Goal: Task Accomplishment & Management: Complete application form

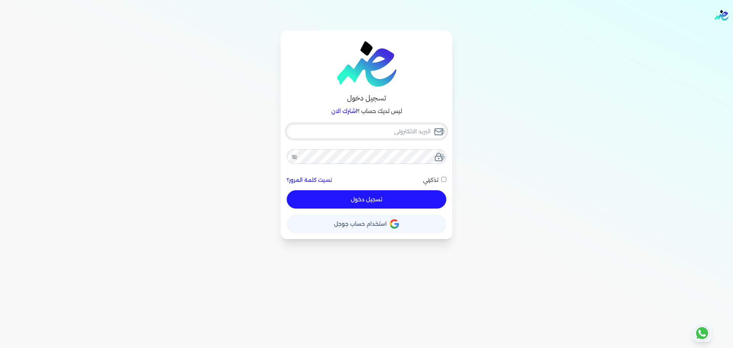
click at [379, 132] on input "email" at bounding box center [367, 131] width 160 height 15
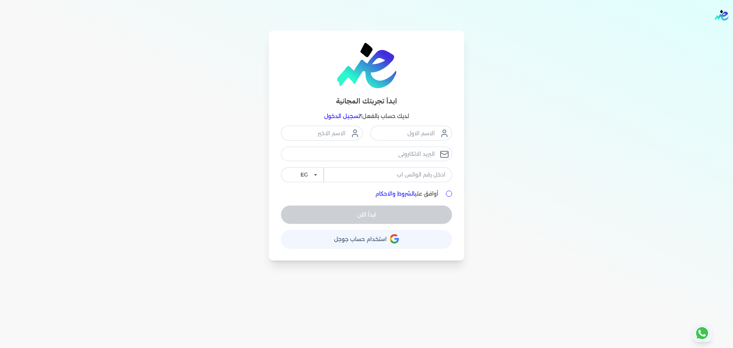
click at [340, 114] on link "تسجيل الدخول" at bounding box center [342, 116] width 36 height 7
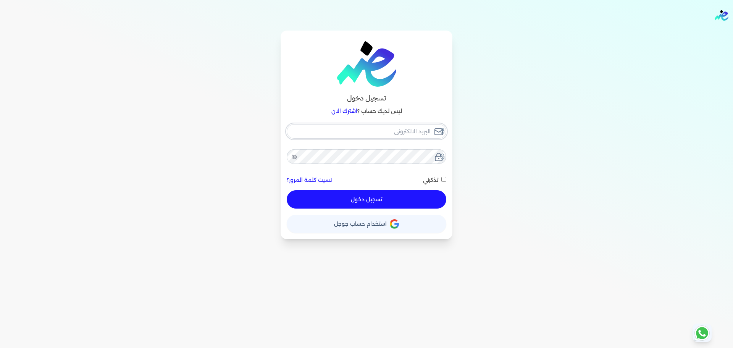
click at [384, 129] on input "email" at bounding box center [367, 131] width 160 height 15
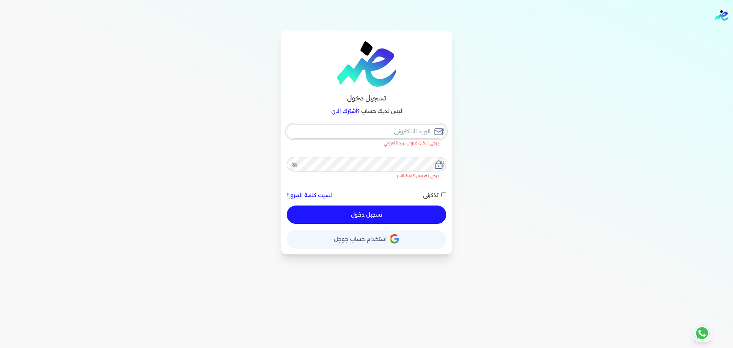
click at [405, 131] on input "email" at bounding box center [367, 131] width 160 height 15
click at [362, 128] on input "email" at bounding box center [367, 131] width 160 height 15
click at [411, 131] on input "email" at bounding box center [367, 131] width 160 height 15
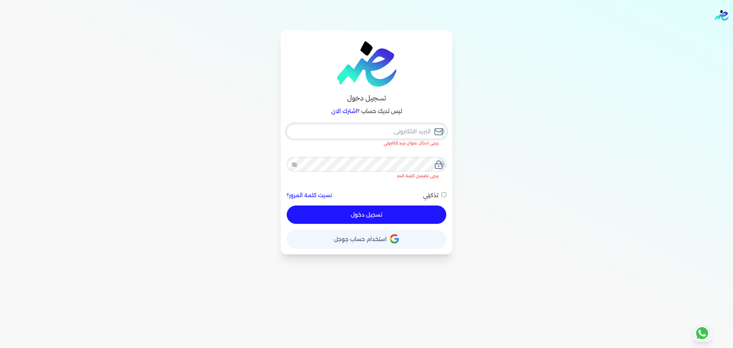
type input "h"
checkbox input "false"
type input "he"
checkbox input "false"
type input "hel"
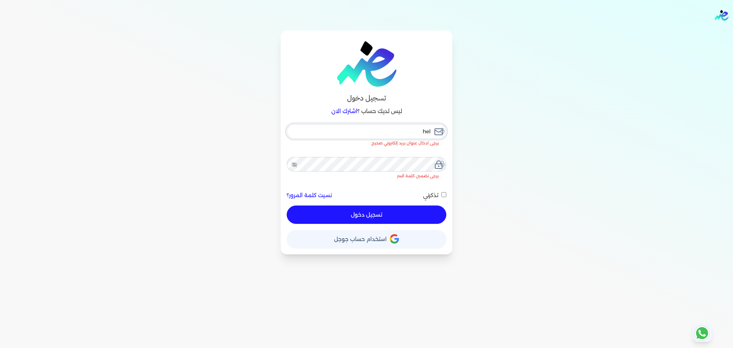
checkbox input "false"
type input "helo"
checkbox input "false"
type input "helo"
click at [438, 129] on rect at bounding box center [439, 132] width 8 height 6
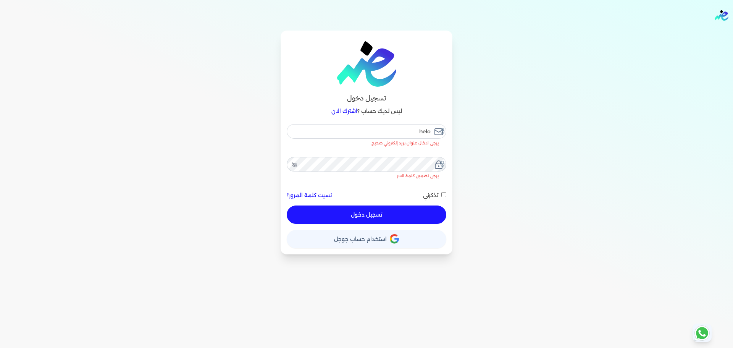
click at [444, 130] on icon at bounding box center [442, 131] width 6 height 6
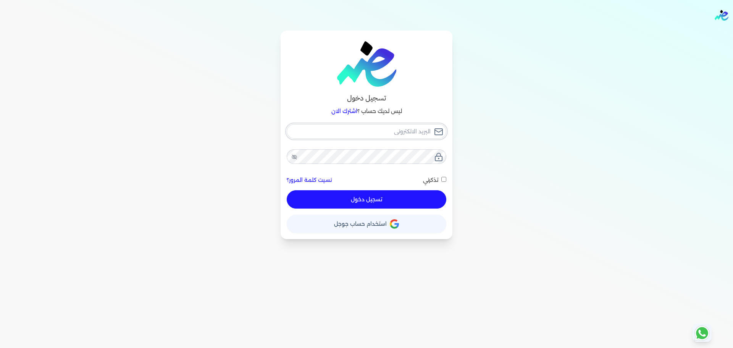
click at [358, 129] on input "email" at bounding box center [367, 131] width 160 height 15
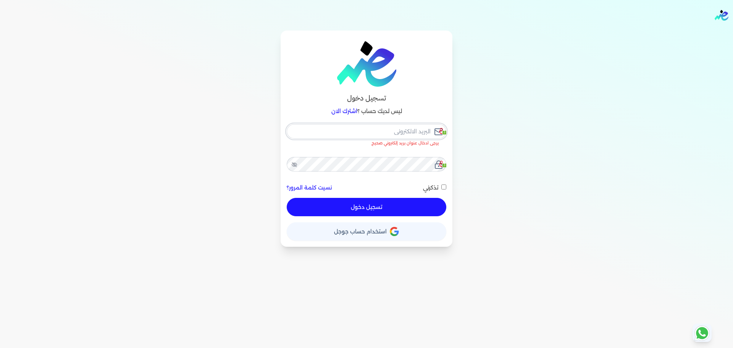
checkbox input "false"
type input "[EMAIL_ADDRESS][DOMAIN_NAME]"
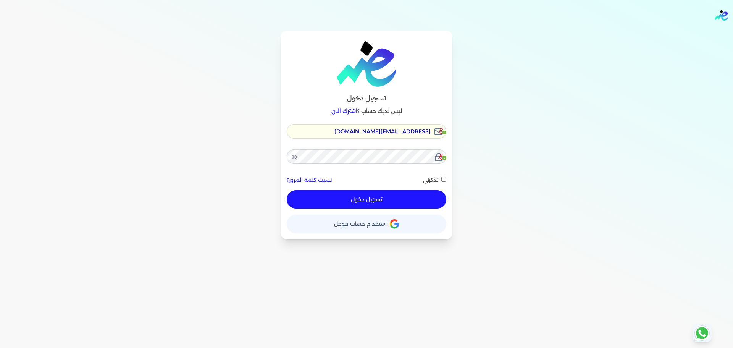
click at [444, 132] on icon at bounding box center [442, 131] width 6 height 6
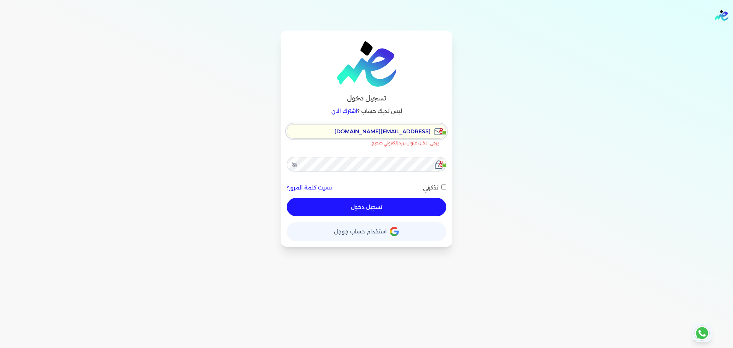
checkbox input "false"
type input "[EMAIL_ADDRESS][DOMAIN_NAME]"
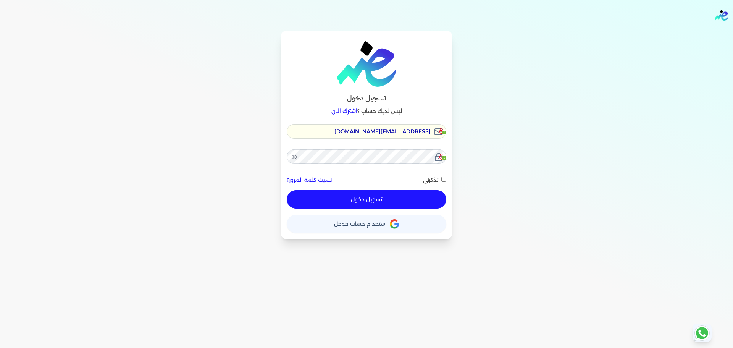
click at [367, 195] on button "تسجيل دخول" at bounding box center [367, 199] width 160 height 18
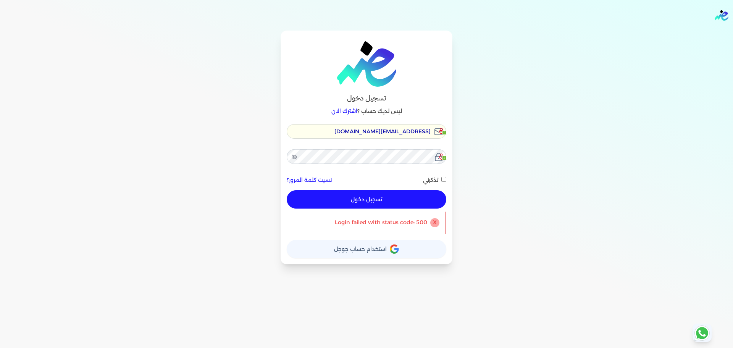
click at [391, 199] on button "تسجيل دخول" at bounding box center [367, 199] width 160 height 18
click at [286, 157] on div "تسجيل دخول ليس لديك حساب ؟ اشترك الان hello@ensoulify.com 3 3 نسيت كلمة المرور؟…" at bounding box center [367, 148] width 172 height 234
click at [292, 157] on icon at bounding box center [294, 157] width 6 height 6
click at [355, 203] on button "تسجيل دخول" at bounding box center [367, 199] width 160 height 18
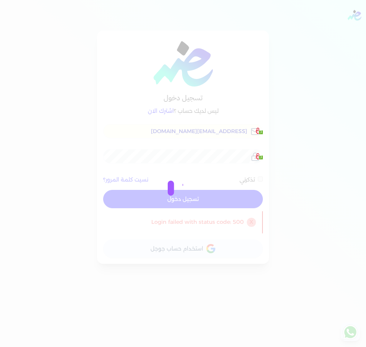
checkbox input "false"
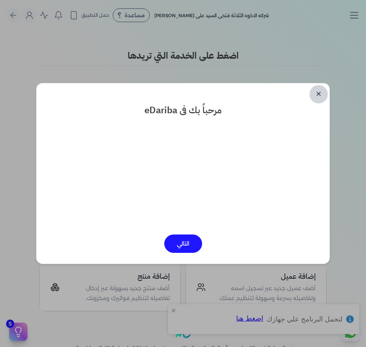
click at [314, 89] on link "✕" at bounding box center [318, 94] width 18 height 18
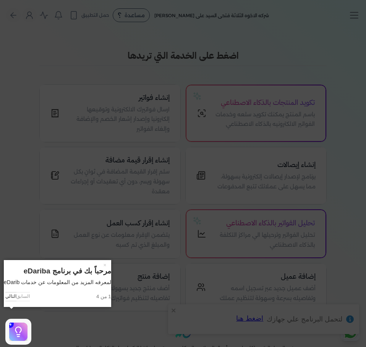
click at [336, 39] on icon at bounding box center [183, 173] width 366 height 347
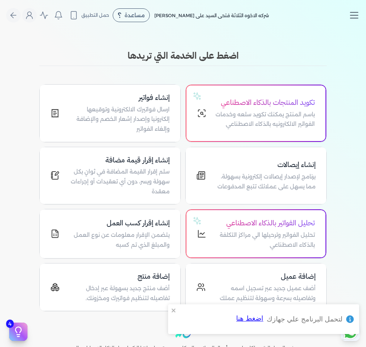
click at [354, 13] on line "Toggle navigation" at bounding box center [354, 13] width 8 height 0
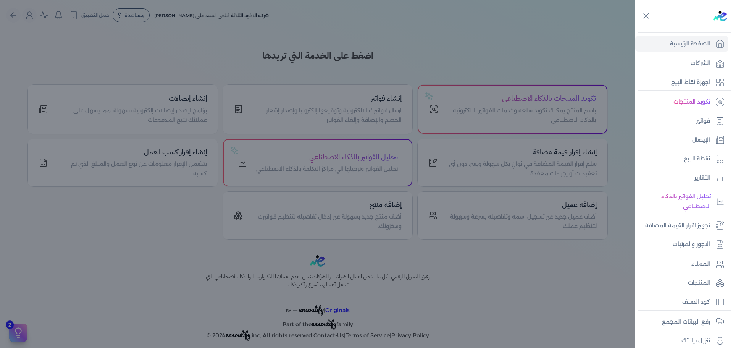
click at [383, 95] on div at bounding box center [366, 174] width 733 height 348
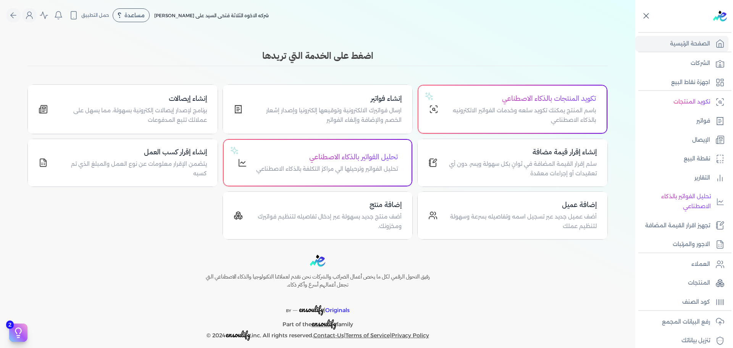
click at [645, 14] on icon at bounding box center [646, 16] width 10 height 10
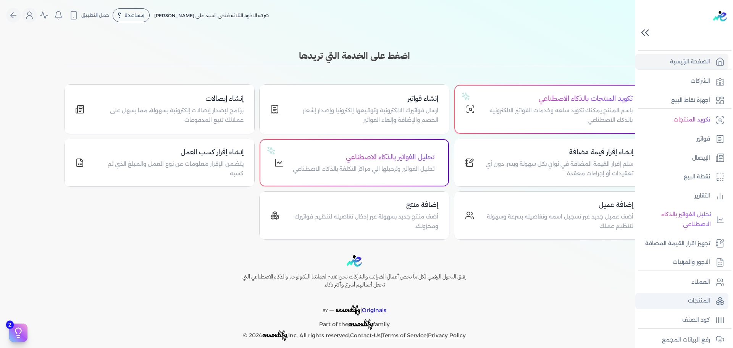
scroll to position [82, 0]
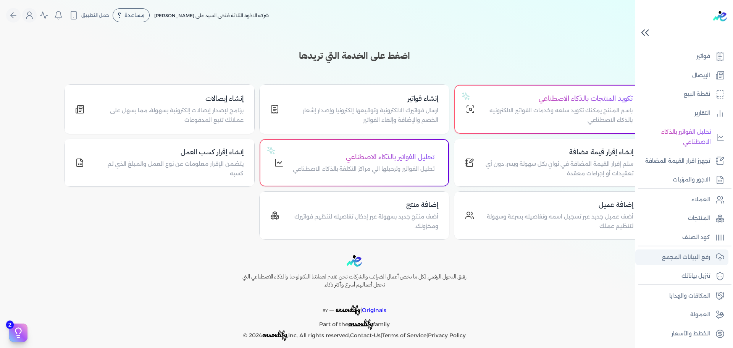
click at [703, 258] on p "رفع البيانات المجمع" at bounding box center [686, 257] width 48 height 10
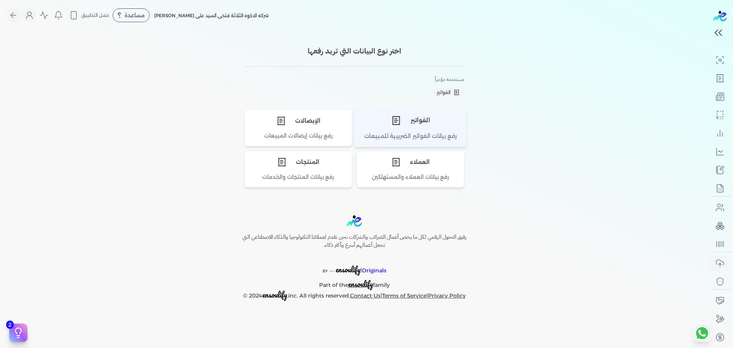
scroll to position [58, 0]
click at [418, 131] on div "الفواتير" at bounding box center [410, 120] width 112 height 23
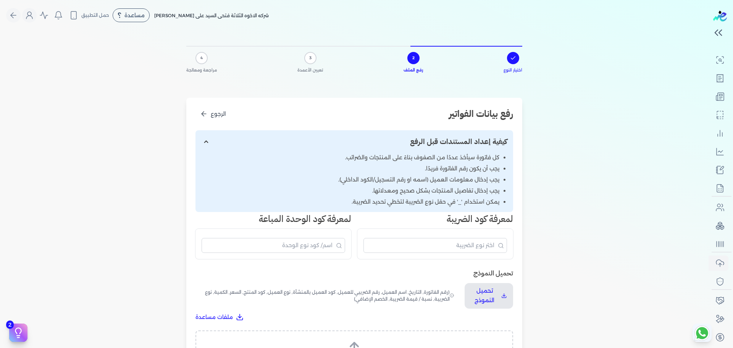
click at [401, 142] on input "إظهار/إخفاء التعليمات" at bounding box center [354, 141] width 318 height 23
checkbox input "false"
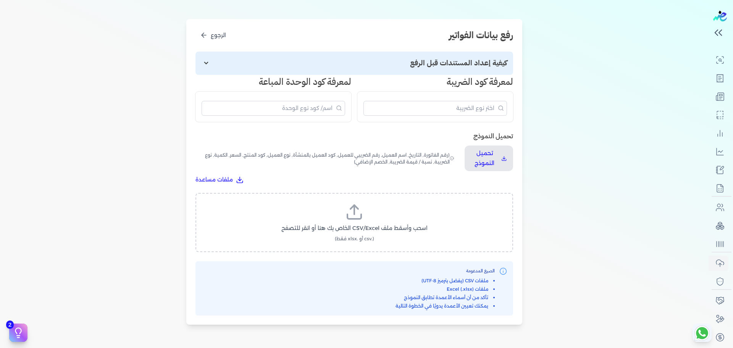
scroll to position [83, 0]
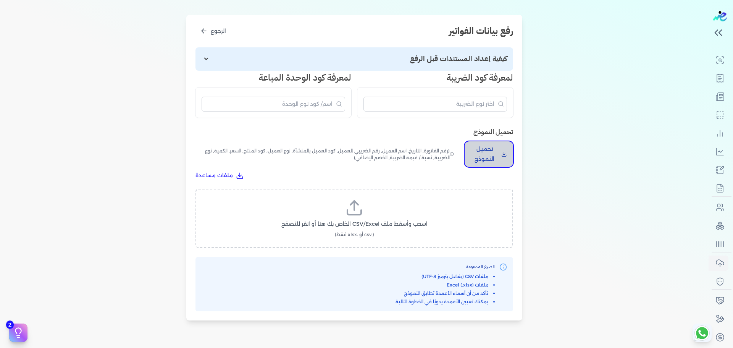
click at [488, 155] on p "تحميل النموذج" at bounding box center [484, 153] width 27 height 19
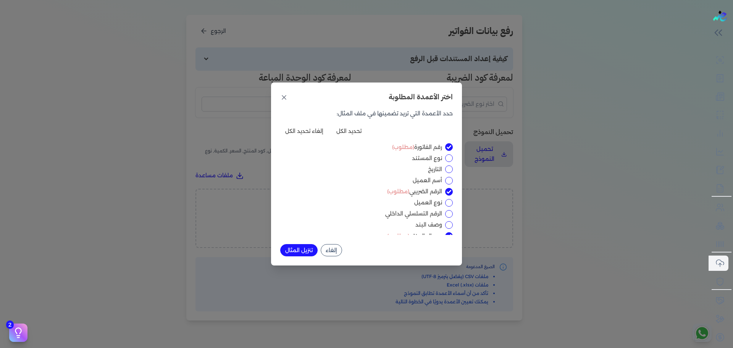
click at [450, 191] on input "الرقم الضريبي (مطلوب)" at bounding box center [449, 192] width 8 height 8
checkbox input "false"
click at [449, 160] on input "نوع المستند" at bounding box center [449, 158] width 8 height 8
checkbox input "true"
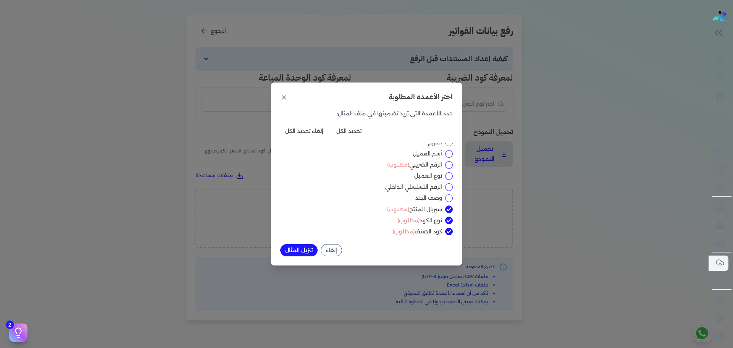
click at [450, 199] on input "وصف البند" at bounding box center [449, 198] width 8 height 8
checkbox input "true"
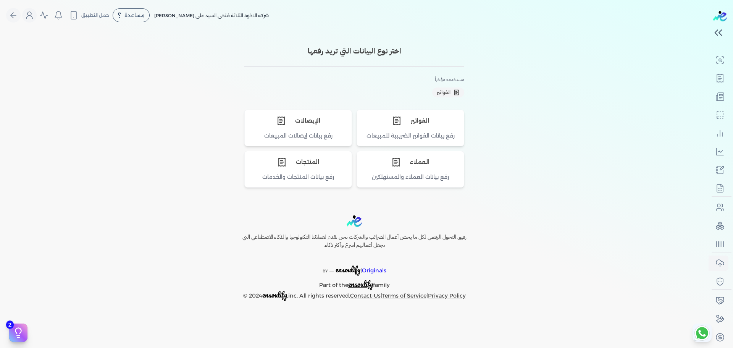
scroll to position [0, 0]
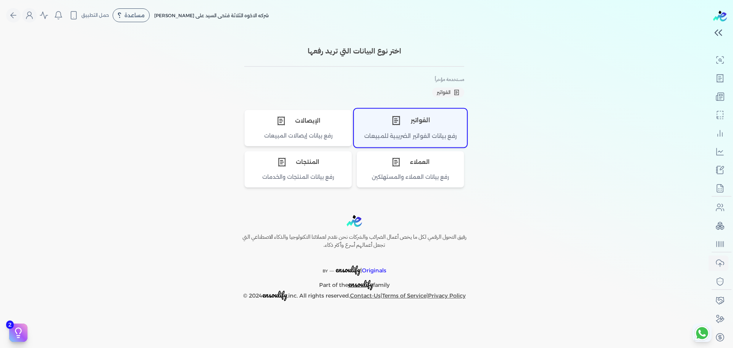
click at [405, 136] on div "رفع بيانات الفواتير الضريبية للمبيعات" at bounding box center [410, 139] width 112 height 15
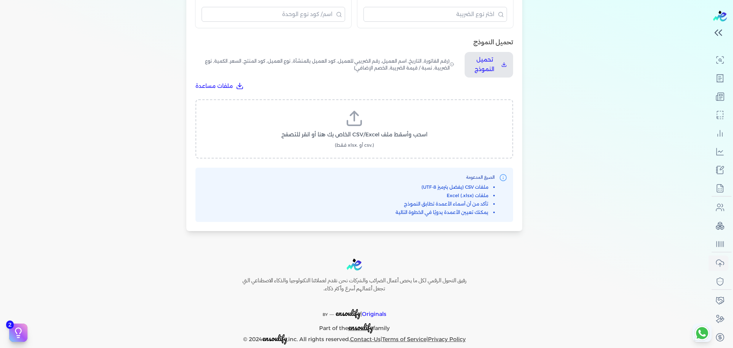
scroll to position [232, 0]
click at [482, 62] on p "تحميل النموذج" at bounding box center [484, 63] width 27 height 19
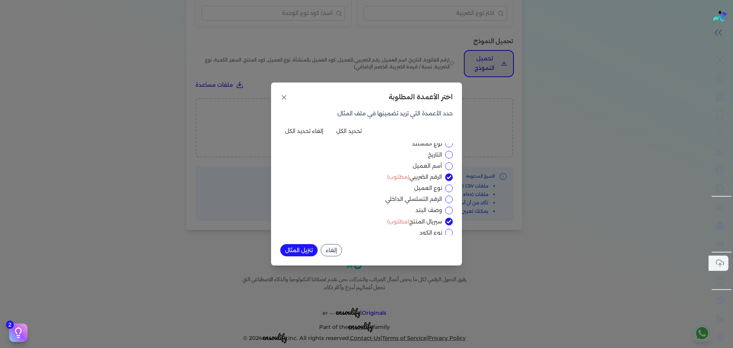
scroll to position [0, 0]
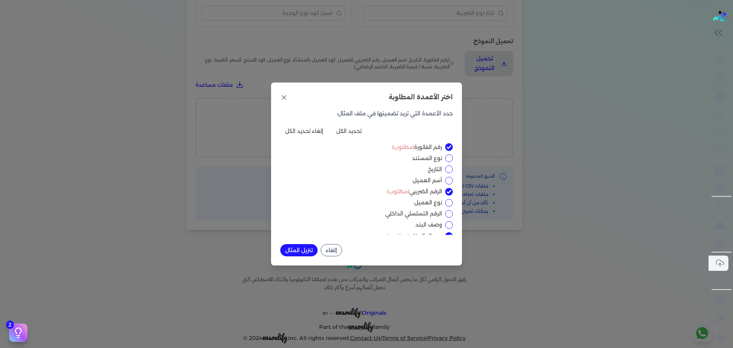
click at [449, 158] on input "نوع المستند" at bounding box center [449, 158] width 8 height 8
checkbox input "true"
click at [449, 171] on input "التاريخ" at bounding box center [449, 169] width 8 height 8
checkbox input "true"
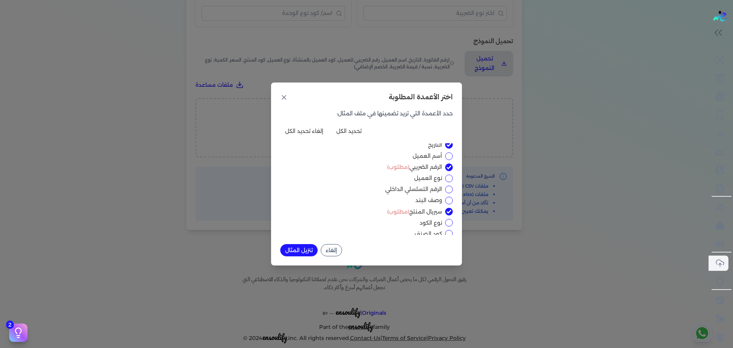
click at [449, 152] on input "أسم العميل" at bounding box center [449, 156] width 8 height 8
checkbox input "true"
click at [450, 171] on input "الرقم الضريبي (مطلوب)" at bounding box center [449, 167] width 8 height 8
checkbox input "false"
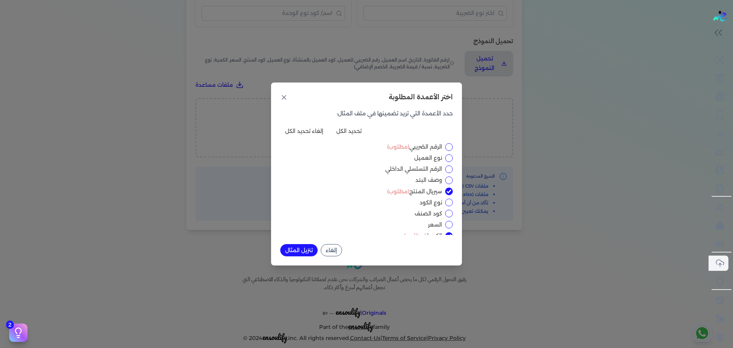
click at [451, 179] on input "وصف البند" at bounding box center [449, 180] width 8 height 8
checkbox input "true"
click at [449, 207] on div "رقم الفاتورة (مطلوب) نوع المستند التاريخ أسم العميل الرقم الضريبي (مطلوب) نوع ا…" at bounding box center [366, 189] width 173 height 92
click at [449, 205] on input "نوع الكود" at bounding box center [449, 203] width 8 height 8
checkbox input "true"
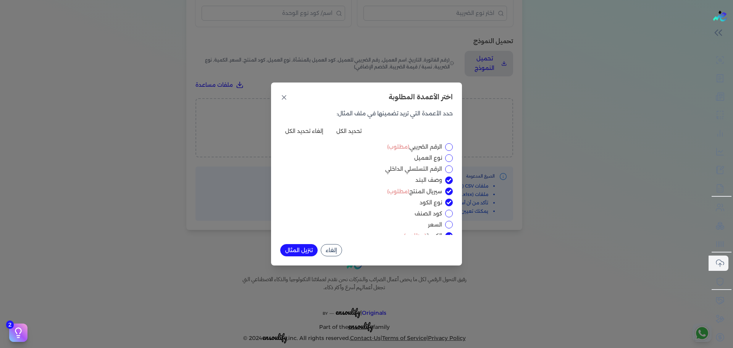
click at [449, 214] on input "كود الصنف" at bounding box center [449, 214] width 8 height 8
checkbox input "true"
click at [447, 185] on input "السعر" at bounding box center [449, 186] width 8 height 8
checkbox input "true"
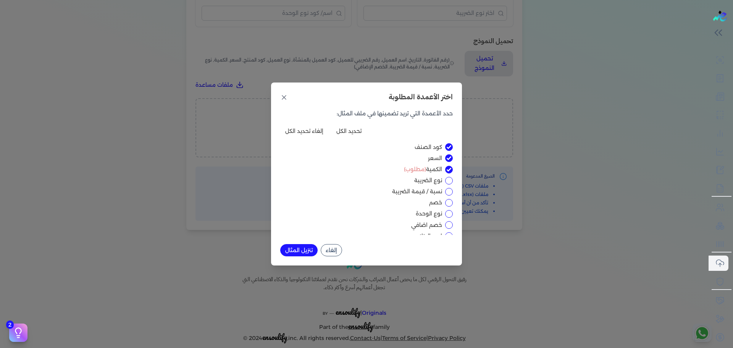
scroll to position [111, 0]
click at [450, 213] on input "نوع الوحدة" at bounding box center [449, 214] width 8 height 8
checkbox input "true"
click at [297, 253] on button "تنزيل المثال" at bounding box center [298, 250] width 37 height 12
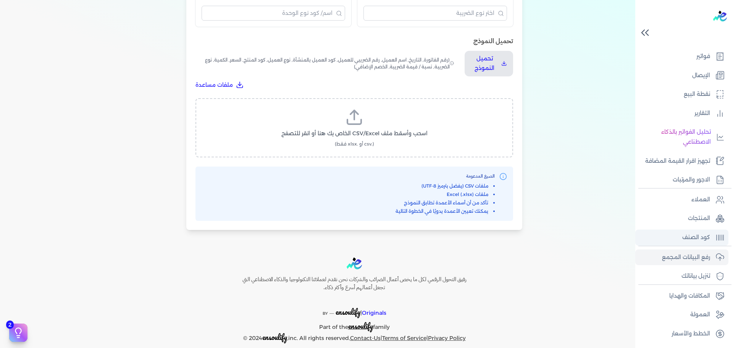
scroll to position [82, 0]
click at [701, 233] on p "كود الصنف" at bounding box center [696, 238] width 28 height 10
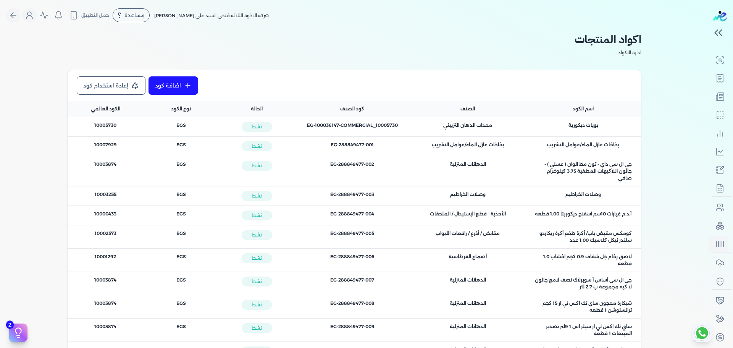
drag, startPoint x: 384, startPoint y: 145, endPoint x: 322, endPoint y: 145, distance: 61.9
click at [322, 145] on div "كود الصنف : EG-288849477-001" at bounding box center [352, 144] width 97 height 7
copy span "EG-288849477-001"
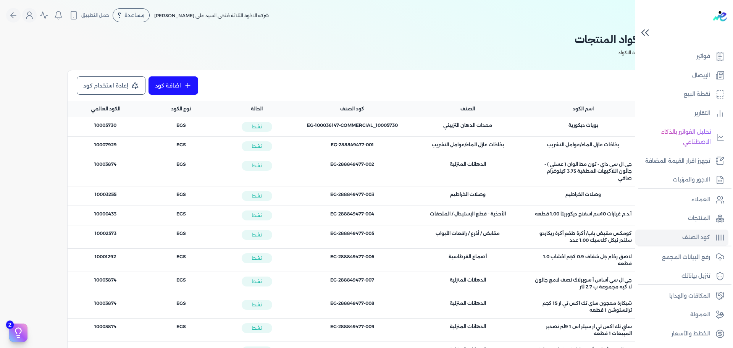
scroll to position [60, 0]
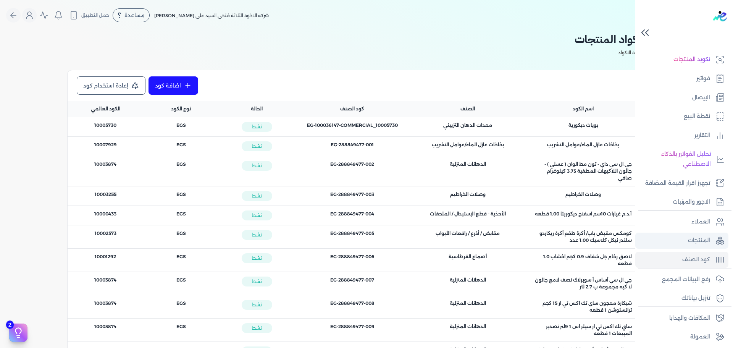
click at [706, 244] on p "المنتجات" at bounding box center [699, 241] width 22 height 10
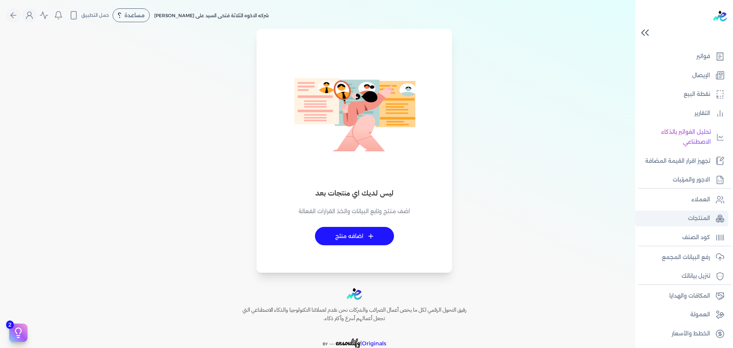
scroll to position [82, 0]
click at [709, 254] on p "رفع البيانات المجمع" at bounding box center [686, 257] width 48 height 10
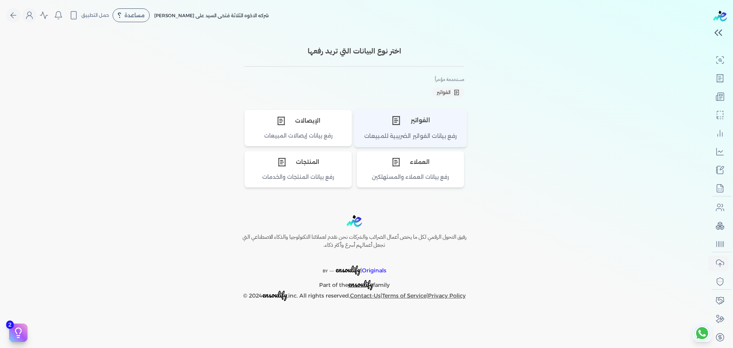
scroll to position [58, 0]
click at [405, 123] on div "الفواتير" at bounding box center [410, 120] width 112 height 23
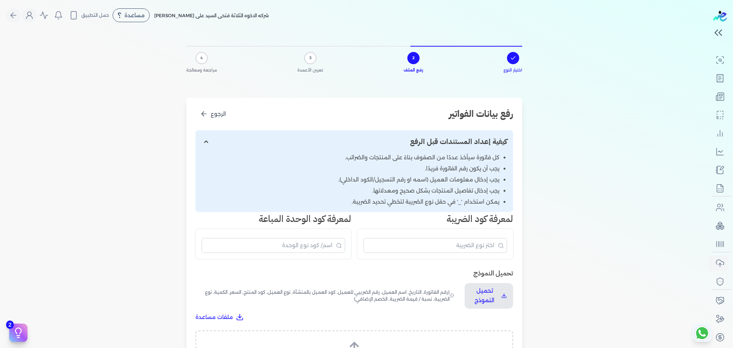
click at [355, 341] on icon at bounding box center [354, 349] width 18 height 18
click at [0, 0] on input "اسحب وأسقط ملف CSV/Excel الخاص بك هنا أو انقر للتصفح (.csv أو .xlsx فقط)" at bounding box center [0, 0] width 0 height 0
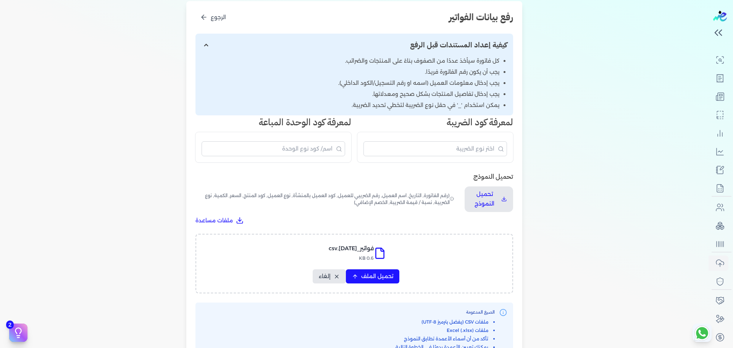
scroll to position [97, 0]
click at [388, 271] on button "تحميل الملف" at bounding box center [372, 276] width 53 height 14
select select "رقم الفاتورة"
select select "نوع المستند"
select select "التاريخ"
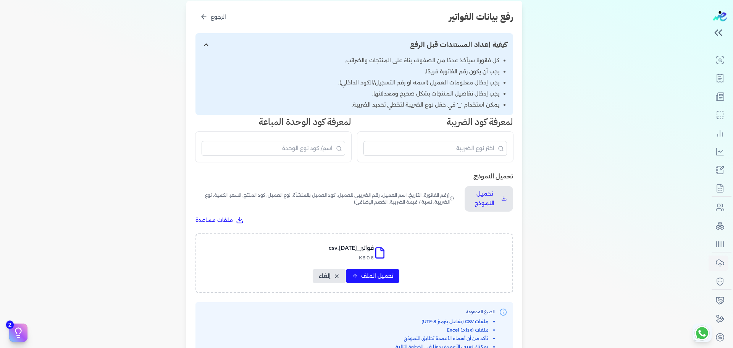
select select "أسم العميل"
select select "وصف البند"
select select "سيريال المنتج"
select select "نوع الكود"
select select "كود الصنف"
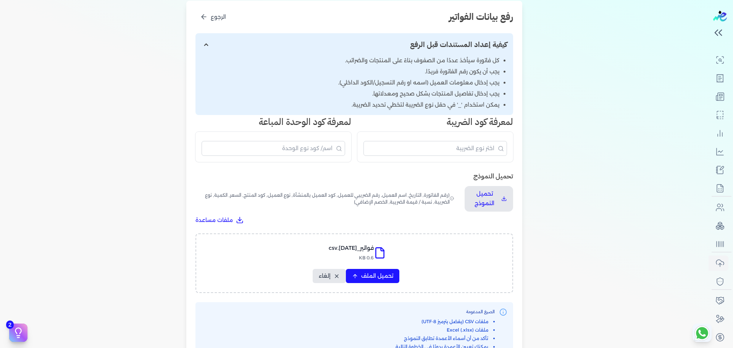
select select "السعر"
select select "الكمية"
select select "نوع الوحدة"
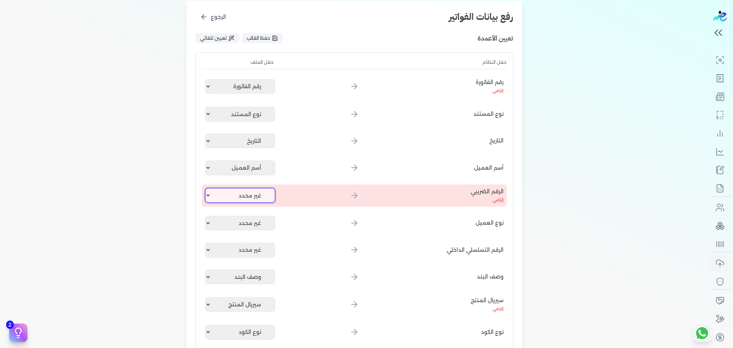
click at [253, 195] on select "غير محدد رقم الفاتورة نوع المستند التاريخ أسم العميل وصف البند سيريال المنتج نو…" at bounding box center [240, 195] width 70 height 15
select select
click at [207, 188] on select "غير محدد رقم الفاتورة نوع المستند التاريخ أسم العميل وصف البند سيريال المنتج نو…" at bounding box center [240, 195] width 70 height 15
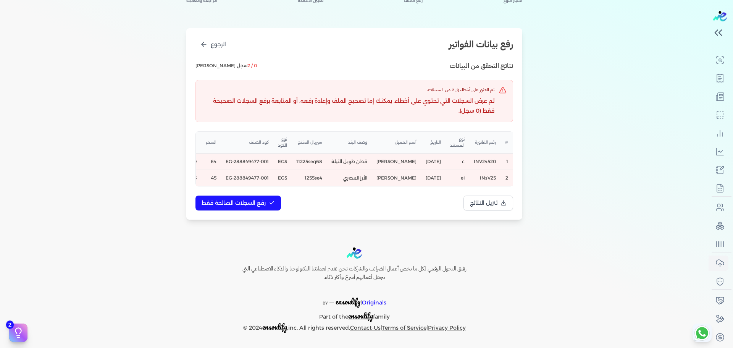
click at [147, 165] on span "Cannot read properties of null (reading 'itemName')" at bounding box center [87, 161] width 119 height 7
click at [203, 48] on icon "الرجوع" at bounding box center [204, 44] width 8 height 8
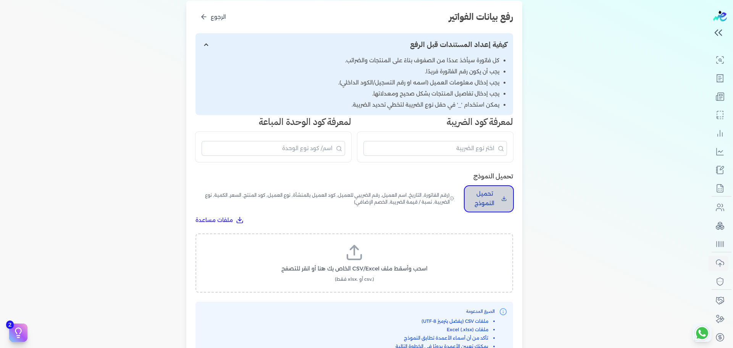
click at [487, 189] on p "تحميل النموذج" at bounding box center [484, 198] width 27 height 19
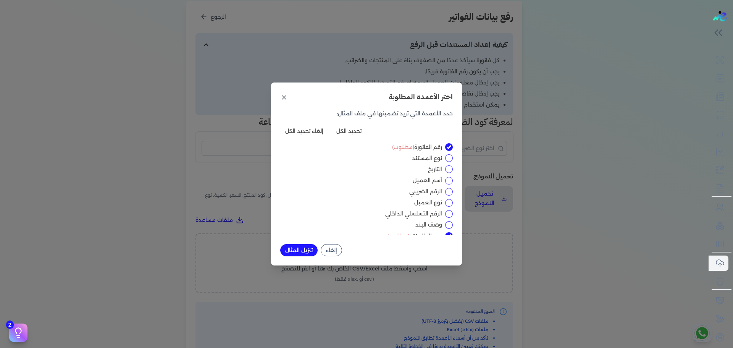
click at [136, 203] on div "اختر الأعمدة المطلوبة حدد الأعمدة التي تريد تضمينها في ملف المثال: تحديد الكل إ…" at bounding box center [366, 174] width 733 height 348
click at [335, 249] on button "إلغاء" at bounding box center [331, 250] width 21 height 12
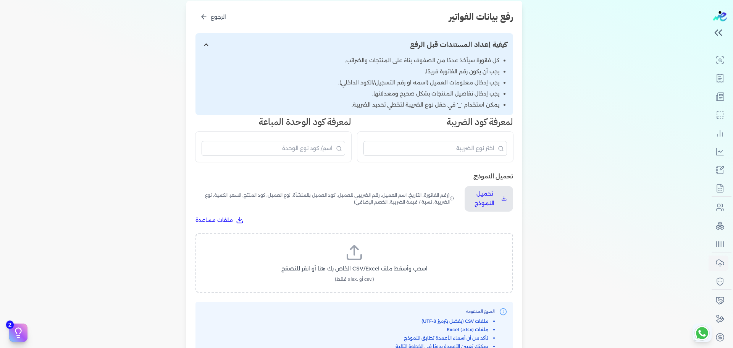
click at [354, 246] on line at bounding box center [354, 250] width 0 height 9
click at [0, 0] on input "اسحب وأسقط ملف CSV/Excel الخاص بك هنا أو انقر للتصفح (.csv أو .xlsx فقط)" at bounding box center [0, 0] width 0 height 0
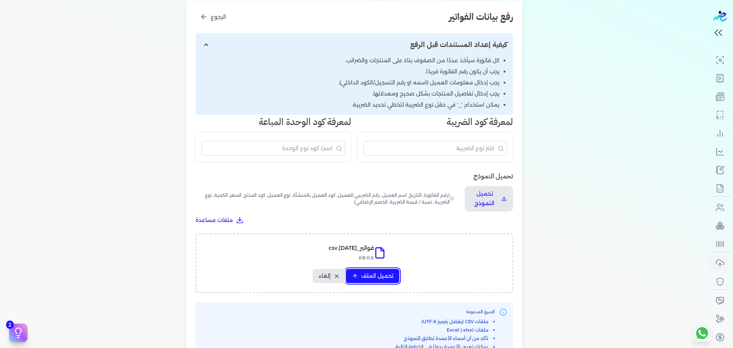
click at [369, 272] on span "تحميل الملف" at bounding box center [377, 276] width 32 height 8
select select "رقم الفاتورة"
select select "نوع المستند"
select select "التاريخ"
select select "أسم العميل"
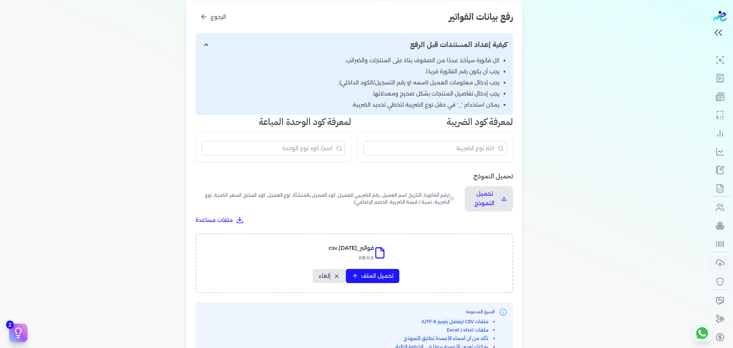
select select "وصف البند"
select select "سيريال المنتج"
select select "نوع الكود"
select select "كود الصنف"
select select "السعر"
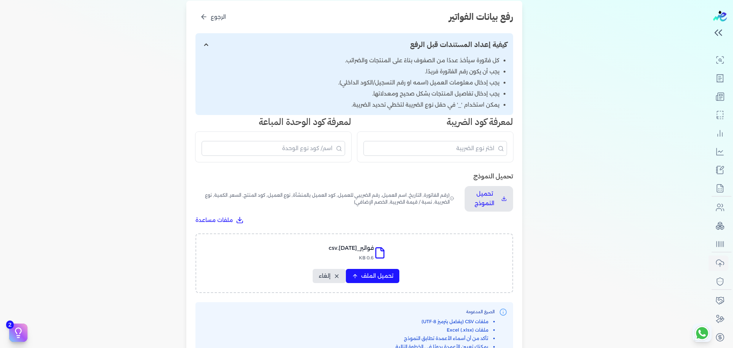
select select "الكمية"
select select "نوع الوحدة"
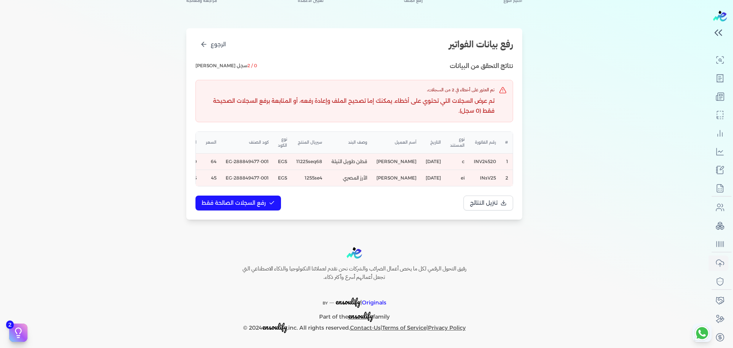
click at [147, 165] on span "Cannot read properties of null (reading 'itemName')" at bounding box center [87, 161] width 119 height 7
click at [121, 147] on div "1 اختيار النوع 2 رفع الملف 3 تعيين الأعمدة 4 مراجعة ومعالجة رفع بيانات الفواتير…" at bounding box center [354, 96] width 709 height 271
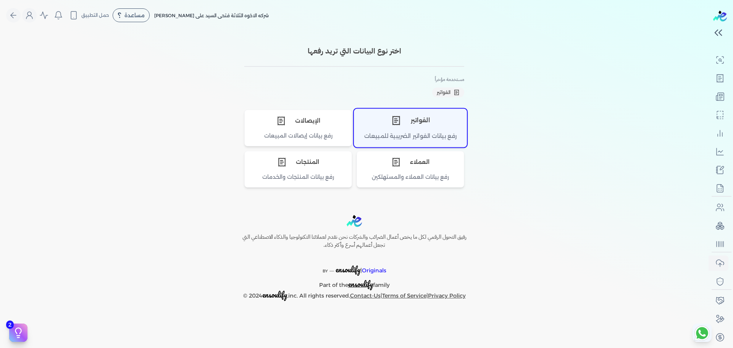
click at [409, 134] on div "رفع بيانات الفواتير الضريبية للمبيعات" at bounding box center [410, 139] width 112 height 15
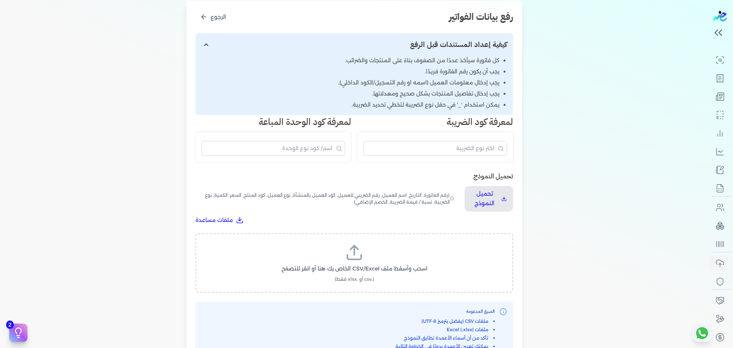
click at [367, 243] on label "اسحب وأسقط ملف CSV/Excel الخاص بك هنا أو انقر للتصفح (.csv أو .xlsx فقط)" at bounding box center [354, 262] width 298 height 39
click at [0, 0] on input "اسحب وأسقط ملف CSV/Excel الخاص بك هنا أو انقر للتصفح (.csv أو .xlsx فقط)" at bounding box center [0, 0] width 0 height 0
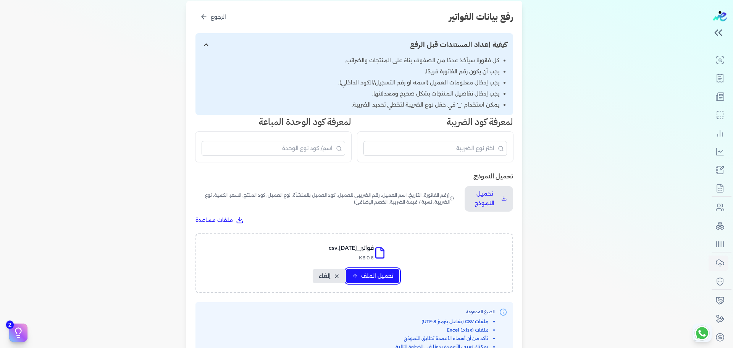
click at [377, 272] on span "تحميل الملف" at bounding box center [377, 276] width 32 height 8
select select "رقم الفاتورة"
select select "نوع المستند"
select select "التاريخ"
select select "أسم العميل"
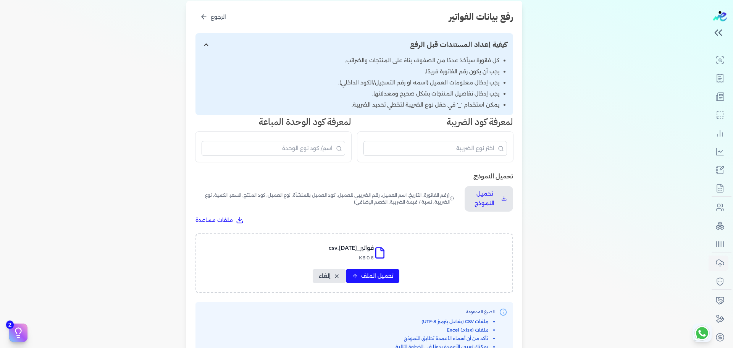
select select "وصف البند"
select select "سيريال المنتج"
select select "نوع الكود"
select select "كود الصنف"
select select "السعر"
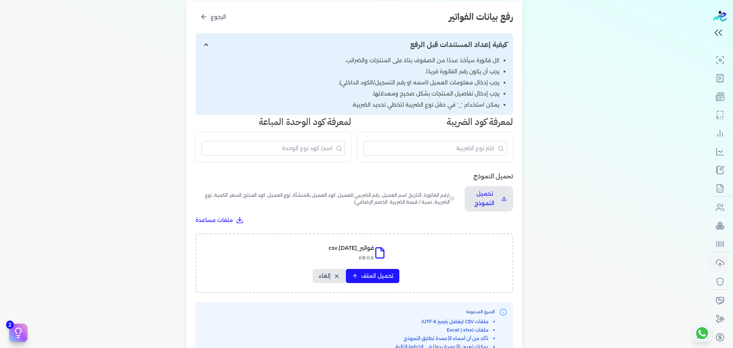
select select "الكمية"
select select "نوع الوحدة"
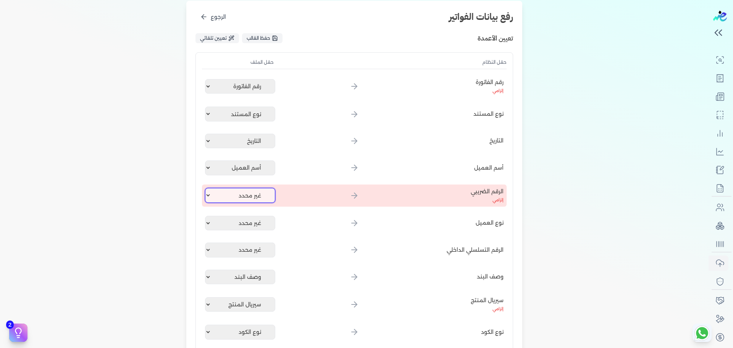
click at [250, 188] on select "غير محدد رقم الفاتورة نوع المستند التاريخ أسم العميل وصف البند سيريال المنتج نو…" at bounding box center [240, 195] width 70 height 15
select select
click at [207, 188] on select "غير محدد رقم الفاتورة نوع المستند التاريخ أسم العميل وصف البند سيريال المنتج نو…" at bounding box center [240, 195] width 70 height 15
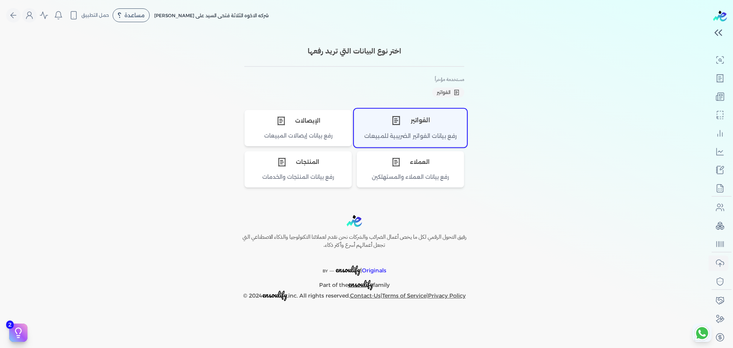
click at [372, 135] on div "رفع بيانات الفواتير الضريبية للمبيعات" at bounding box center [410, 139] width 112 height 15
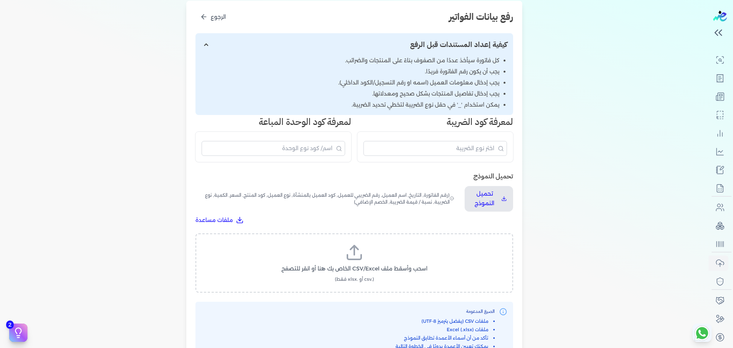
click at [352, 243] on icon at bounding box center [354, 252] width 18 height 18
click at [0, 0] on input "اسحب وأسقط ملف CSV/Excel الخاص بك هنا أو انقر للتصفح (.csv أو .xlsx فقط)" at bounding box center [0, 0] width 0 height 0
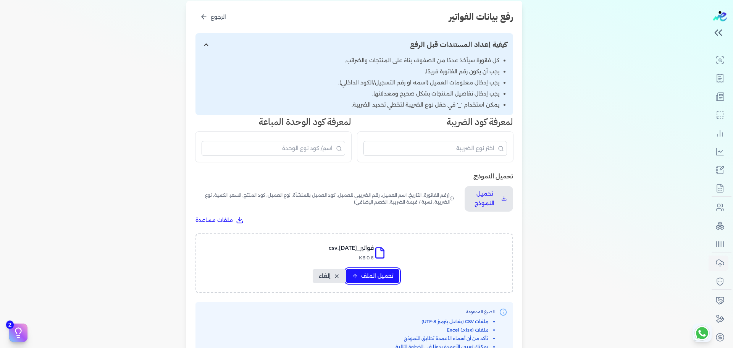
click at [373, 270] on button "تحميل الملف" at bounding box center [372, 276] width 53 height 14
select select "رقم الفاتورة"
select select "نوع المستند"
select select "التاريخ"
select select "أسم العميل"
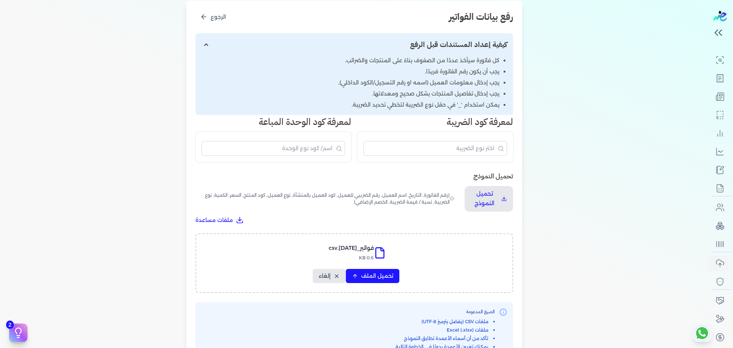
select select "وصف البند"
select select "سيريال المنتج"
select select "نوع الكود"
select select "كود الصنف"
select select "السعر"
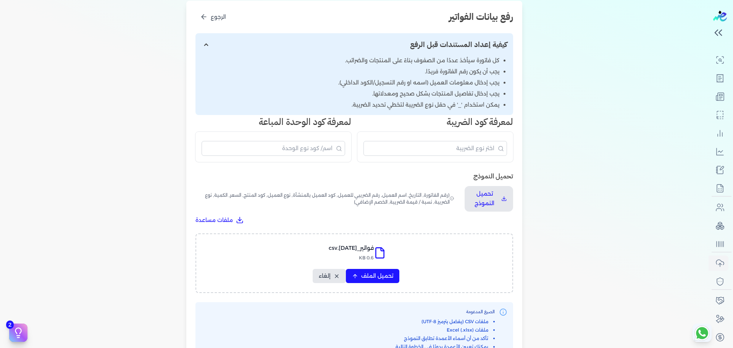
select select "الكمية"
select select "نوع الوحدة"
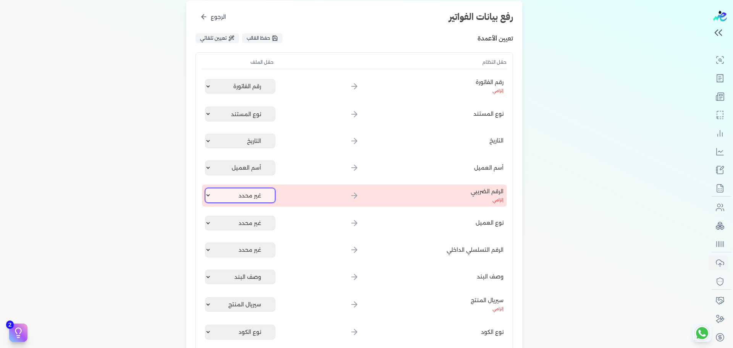
click at [268, 188] on select "غير محدد رقم الفاتورة نوع المستند التاريخ أسم العميل وصف البند سيريال المنتج نو…" at bounding box center [240, 195] width 70 height 15
select select
click at [207, 188] on select "غير محدد رقم الفاتورة نوع المستند التاريخ أسم العميل وصف البند سيريال المنتج نو…" at bounding box center [240, 195] width 70 height 15
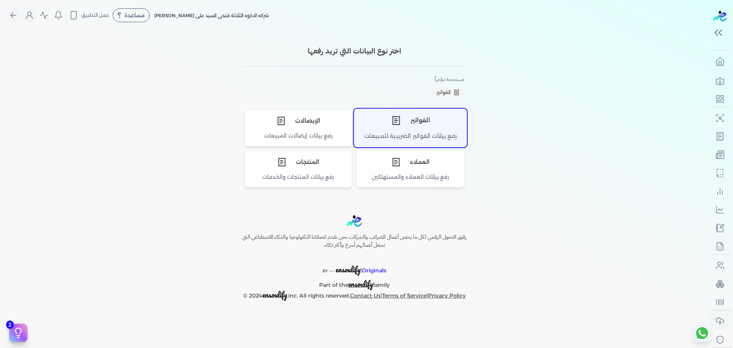
click at [420, 121] on div "الفواتير" at bounding box center [410, 120] width 112 height 23
click at [423, 123] on div "الفواتير" at bounding box center [410, 120] width 112 height 23
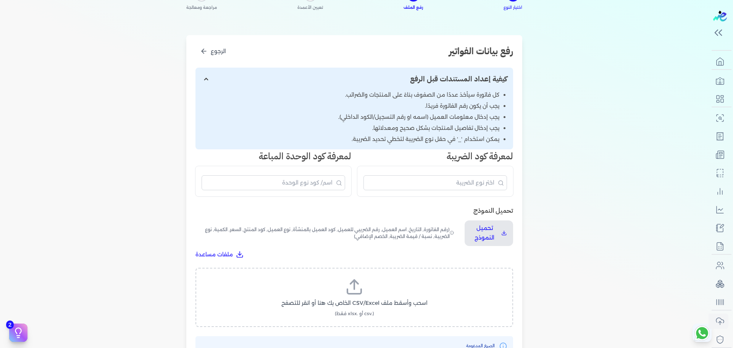
scroll to position [127, 0]
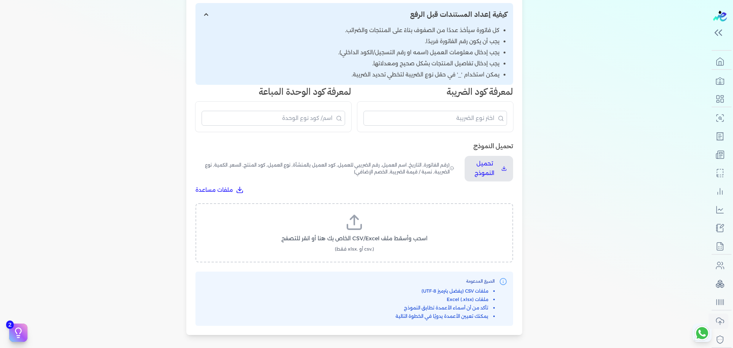
click at [352, 225] on icon at bounding box center [354, 222] width 18 height 18
click at [0, 0] on input "اسحب وأسقط ملف CSV/Excel الخاص بك هنا أو انقر للتصفح (.csv أو .xlsx فقط)" at bounding box center [0, 0] width 0 height 0
click at [392, 247] on span "تحميل الملف" at bounding box center [377, 246] width 32 height 8
select select "رقم الفاتورة"
select select "نوع المستند"
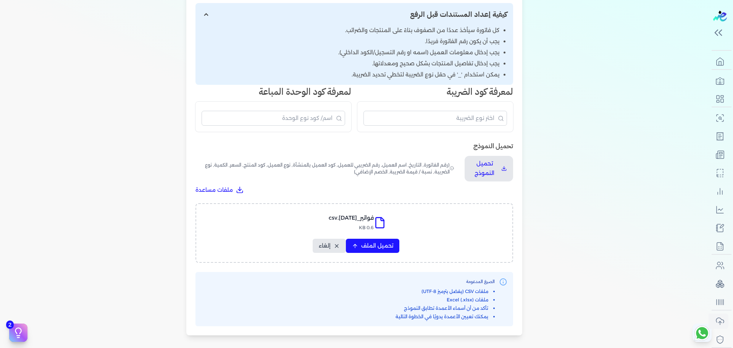
select select "التاريخ"
select select "أسم العميل"
select select "وصف البند"
select select "سيريال المنتج"
select select "نوع الكود"
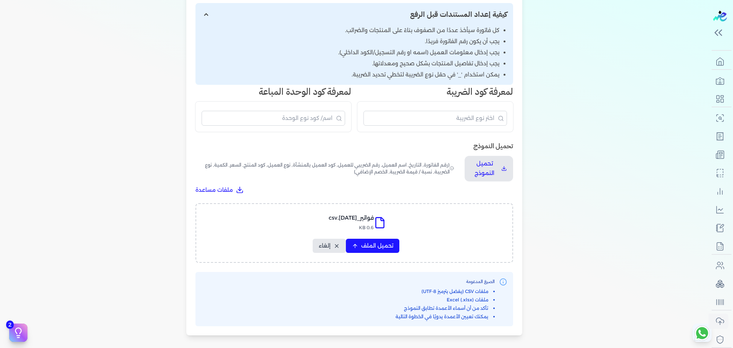
select select "كود الصنف"
select select "السعر"
select select "الكمية"
select select "نوع الوحدة"
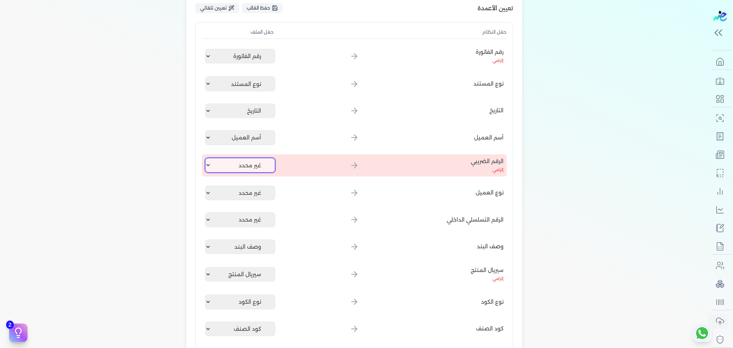
click at [244, 161] on select "غير محدد رقم الفاتورة نوع المستند التاريخ أسم العميل وصف البند سيريال المنتج نو…" at bounding box center [240, 165] width 70 height 15
select select
click at [207, 158] on select "غير محدد رقم الفاتورة نوع المستند التاريخ أسم العميل وصف البند سيريال المنتج نو…" at bounding box center [240, 165] width 70 height 15
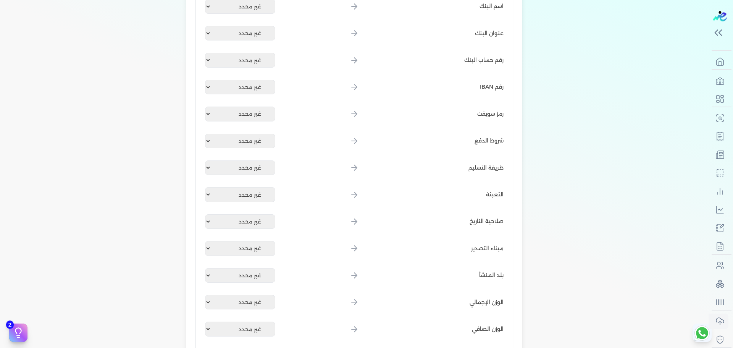
scroll to position [1039, 0]
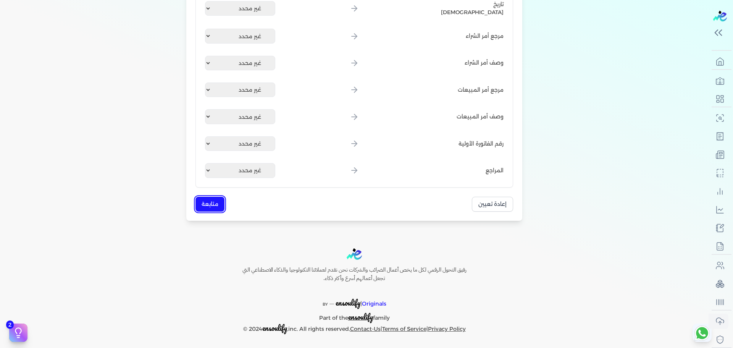
click at [208, 203] on button "متابعة" at bounding box center [209, 204] width 29 height 15
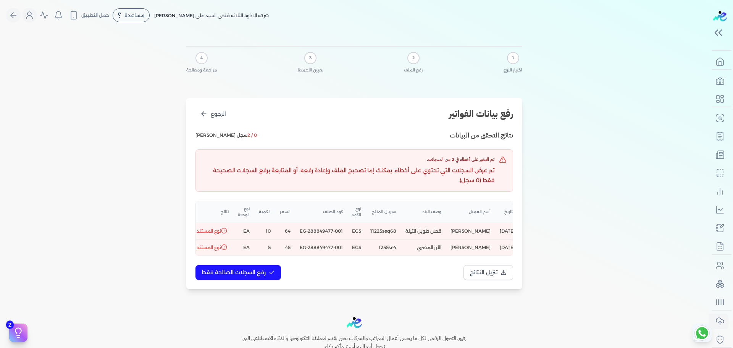
scroll to position [0, 0]
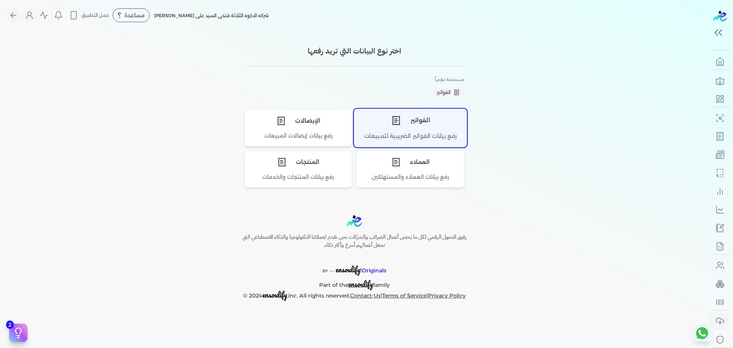
click at [418, 113] on div "الفواتير" at bounding box center [410, 120] width 112 height 23
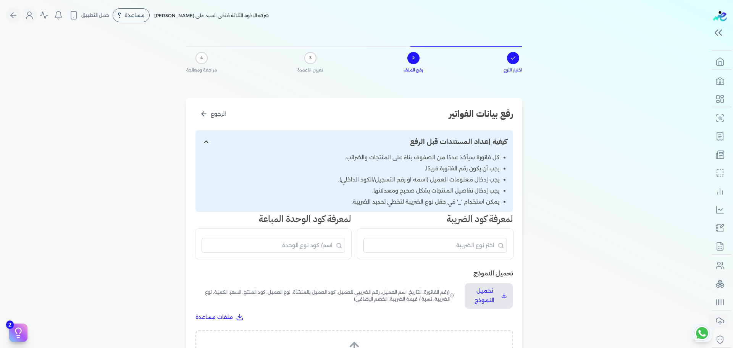
scroll to position [105, 0]
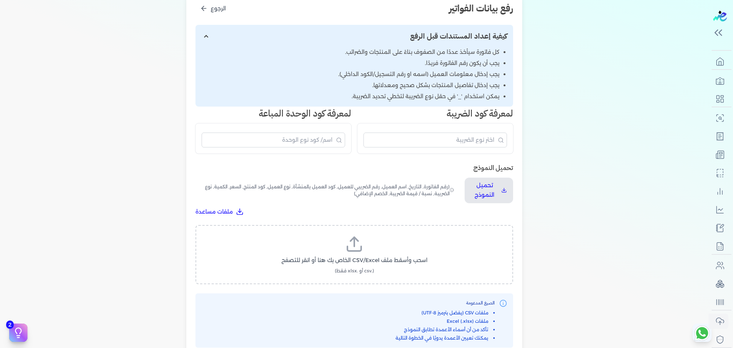
click at [362, 252] on icon at bounding box center [354, 244] width 18 height 18
click at [0, 0] on input "اسحب وأسقط ملف CSV/Excel الخاص بك هنا أو انقر للتصفح (.csv أو .xlsx فقط)" at bounding box center [0, 0] width 0 height 0
click at [374, 266] on span "تحميل الملف" at bounding box center [377, 267] width 32 height 8
select select "رقم الفاتورة"
select select "نوع المستند"
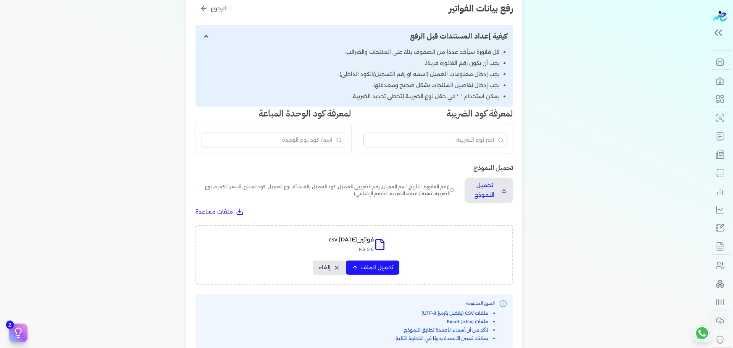
select select "التاريخ"
select select "أسم العميل"
select select "وصف البند"
select select "سيريال المنتج"
select select "نوع الكود"
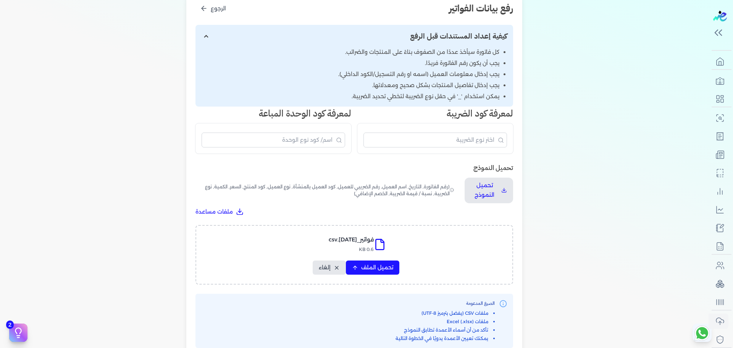
select select "كود الصنف"
select select "السعر"
select select "الكمية"
select select "نوع الوحدة"
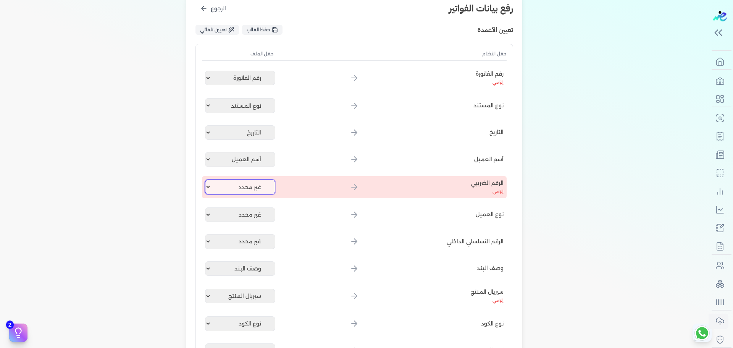
click at [231, 190] on select "غير محدد رقم الفاتورة نوع المستند التاريخ أسم العميل وصف البند سيريال المنتج نو…" at bounding box center [240, 186] width 70 height 15
select select
click at [207, 179] on select "غير محدد رقم الفاتورة نوع المستند التاريخ أسم العميل وصف البند سيريال المنتج نو…" at bounding box center [240, 186] width 70 height 15
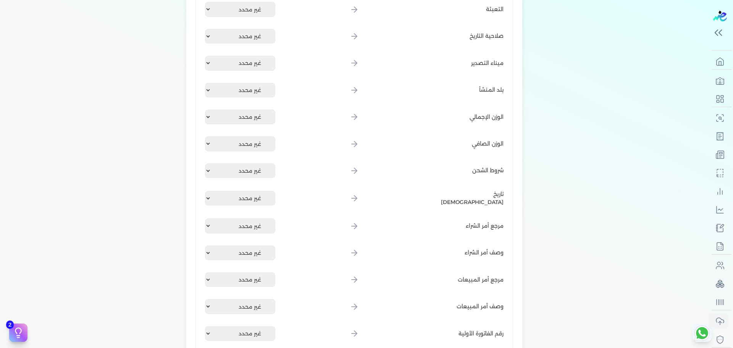
scroll to position [1039, 0]
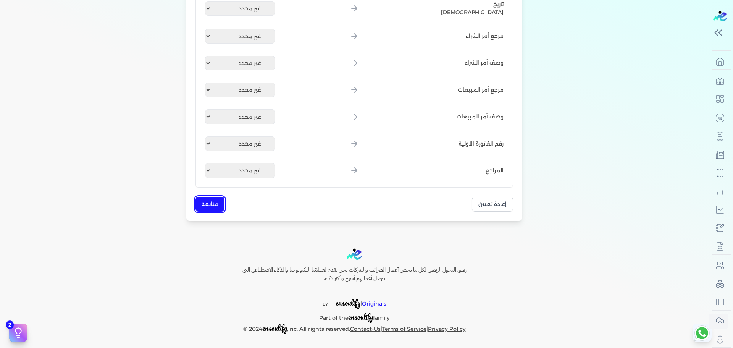
click at [221, 204] on button "متابعة" at bounding box center [209, 204] width 29 height 15
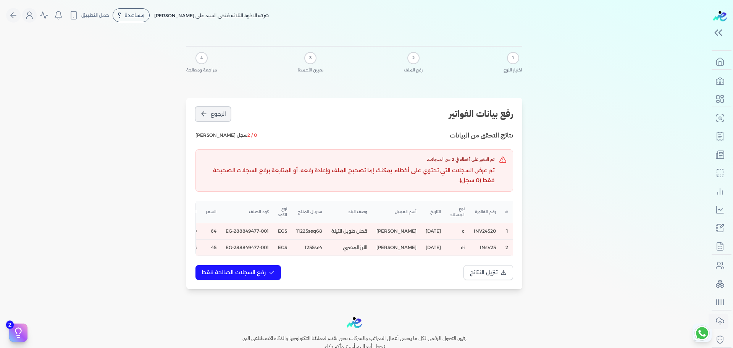
click at [210, 115] on button "الرجوع" at bounding box center [212, 114] width 35 height 14
select select "رقم الفاتورة"
select select "نوع المستند"
select select "التاريخ"
select select "أسم العميل"
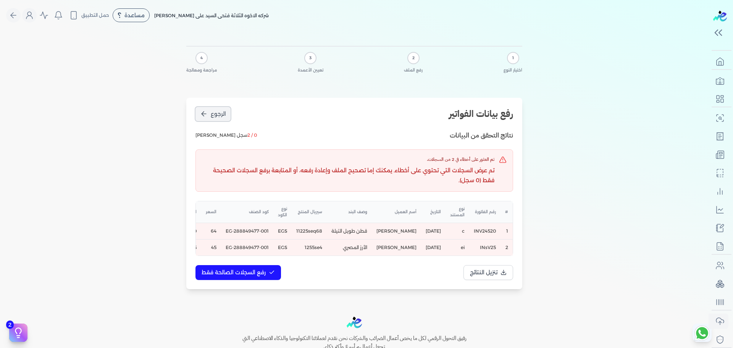
select select "وصف البند"
select select "سيريال المنتج"
select select "نوع الكود"
select select "كود الصنف"
select select "السعر"
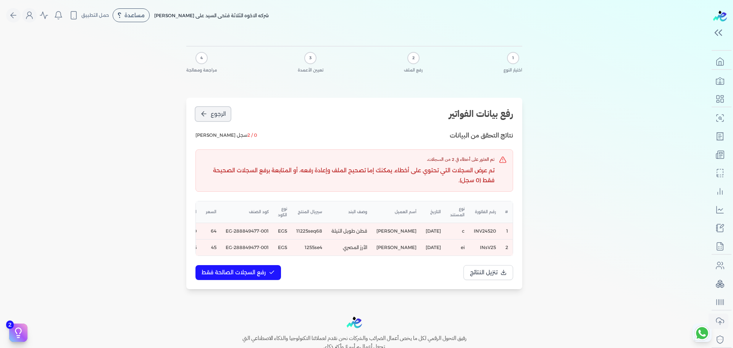
select select "الكمية"
select select "نوع الوحدة"
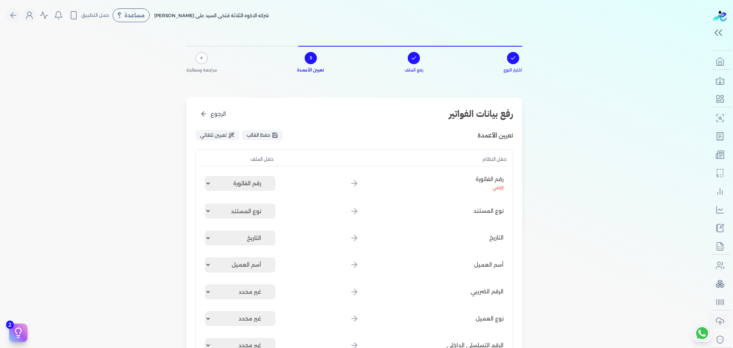
scroll to position [1039, 0]
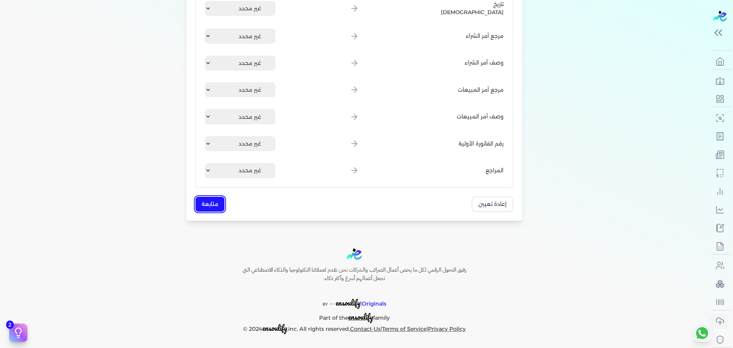
click at [214, 201] on button "متابعة" at bounding box center [209, 204] width 29 height 15
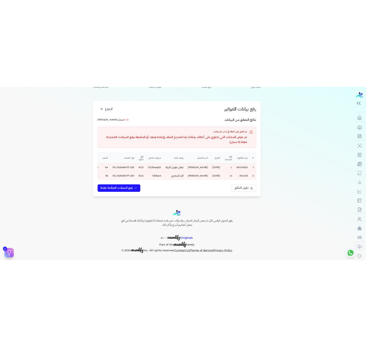
scroll to position [0, 0]
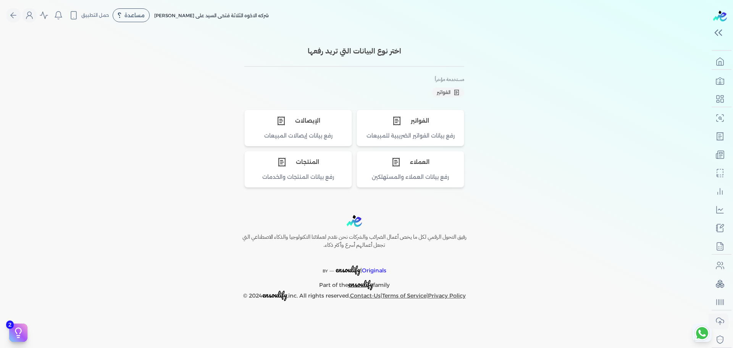
click at [287, 36] on div "اختر نوع البيانات التي تريد رفعها مستخدمة مؤخراً الفواتير الفواتير رفع بيانات ا…" at bounding box center [354, 115] width 342 height 169
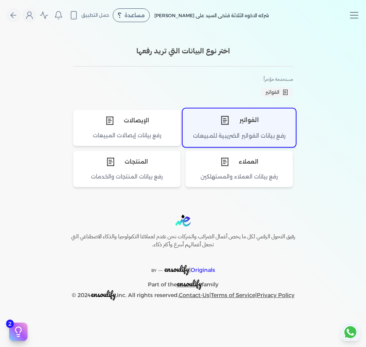
click at [258, 124] on div "الفواتير" at bounding box center [239, 120] width 112 height 23
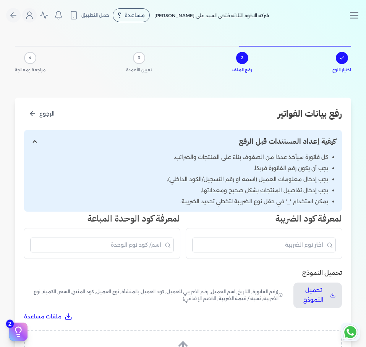
scroll to position [243, 0]
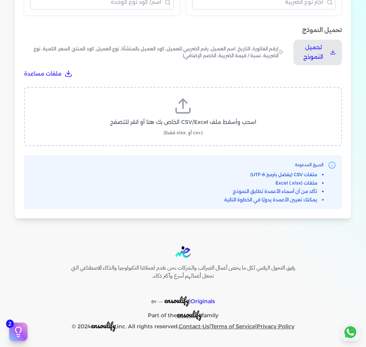
click at [183, 102] on line at bounding box center [183, 103] width 0 height 9
click at [0, 0] on input "اسحب وأسقط ملف CSV/Excel الخاص بك هنا أو انقر للتصفح (.csv أو .xlsx فقط)" at bounding box center [0, 0] width 0 height 0
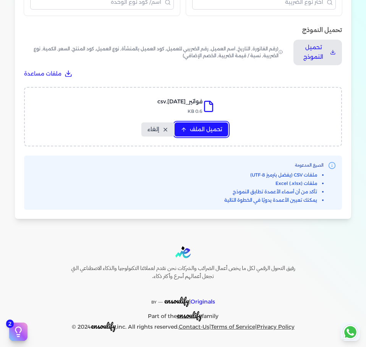
click at [208, 129] on span "تحميل الملف" at bounding box center [206, 130] width 32 height 8
select select "رقم الفاتورة"
select select "نوع المستند"
select select "التاريخ"
select select "أسم العميل"
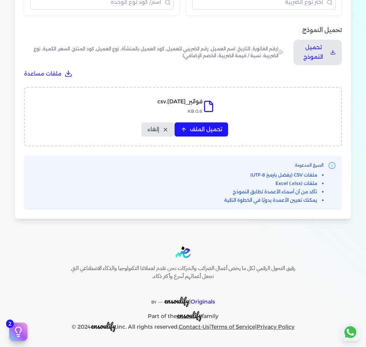
select select "وصف البند"
select select "سيريال المنتج"
select select "نوع الكود"
select select "كود الصنف"
select select "السعر"
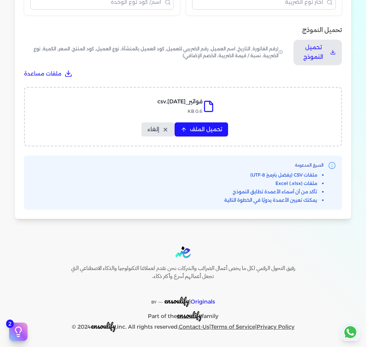
select select "الكمية"
select select "نوع الوحدة"
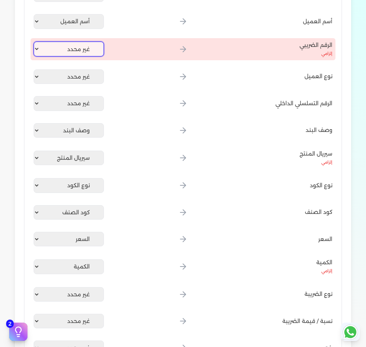
click at [63, 52] on select "غير محدد رقم الفاتورة نوع المستند التاريخ أسم العميل وصف البند سيريال المنتج نو…" at bounding box center [69, 49] width 70 height 15
select select
click at [35, 42] on select "غير محدد رقم الفاتورة نوع المستند التاريخ أسم العميل وصف البند سيريال المنتج نو…" at bounding box center [69, 49] width 70 height 15
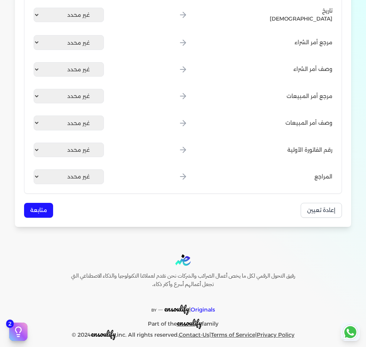
scroll to position [1040, 0]
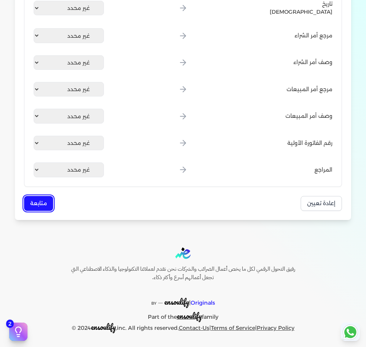
click at [41, 204] on button "متابعة" at bounding box center [38, 203] width 29 height 15
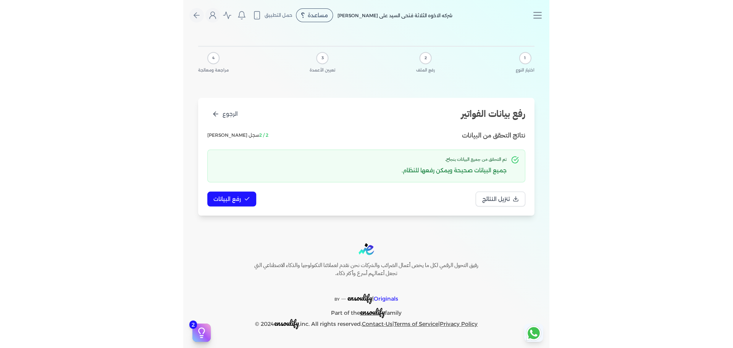
scroll to position [0, 0]
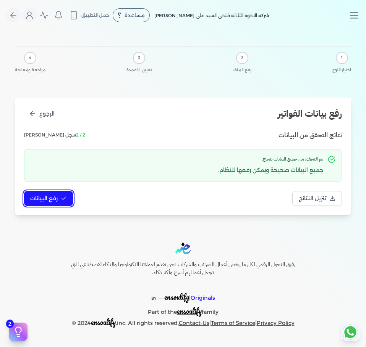
click at [56, 200] on span "رفع البيانات" at bounding box center [43, 199] width 27 height 8
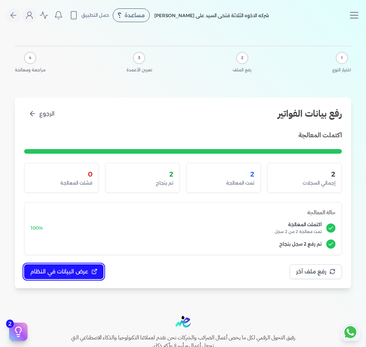
click at [74, 268] on span "عرض البيانات في النظام" at bounding box center [59, 272] width 58 height 8
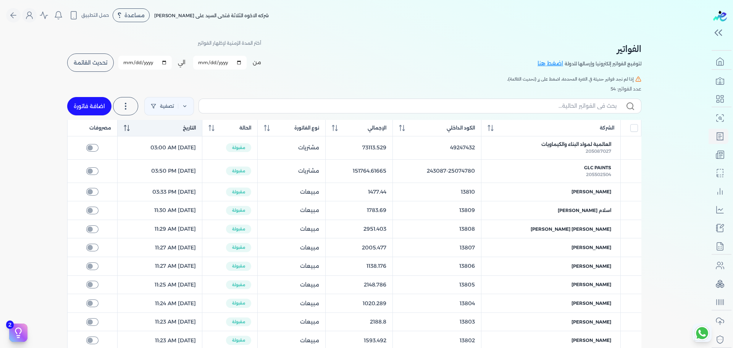
click at [196, 126] on div "التاريخ" at bounding box center [160, 127] width 72 height 7
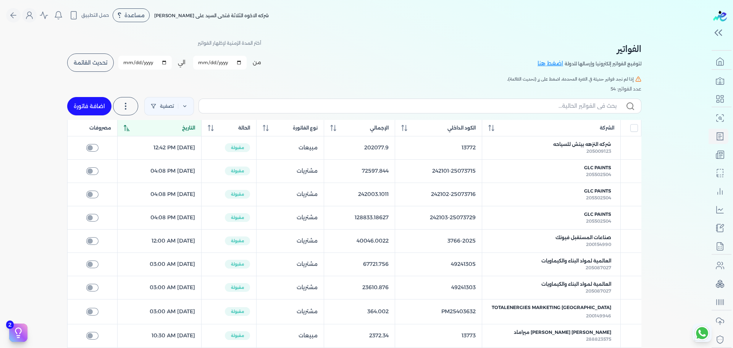
click at [195, 126] on div "التاريخ" at bounding box center [160, 127] width 72 height 7
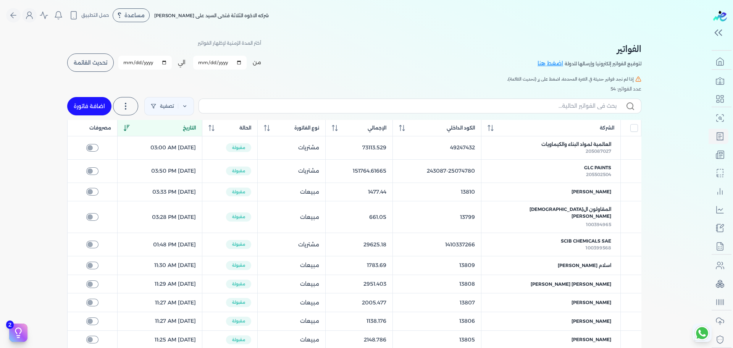
click at [151, 128] on div "التاريخ" at bounding box center [160, 127] width 72 height 7
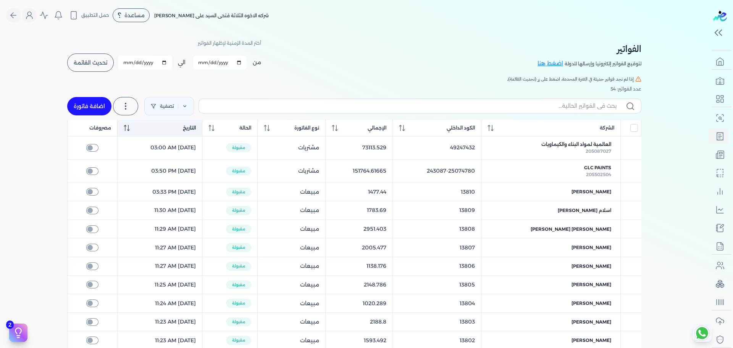
click at [151, 128] on div "التاريخ" at bounding box center [160, 127] width 72 height 7
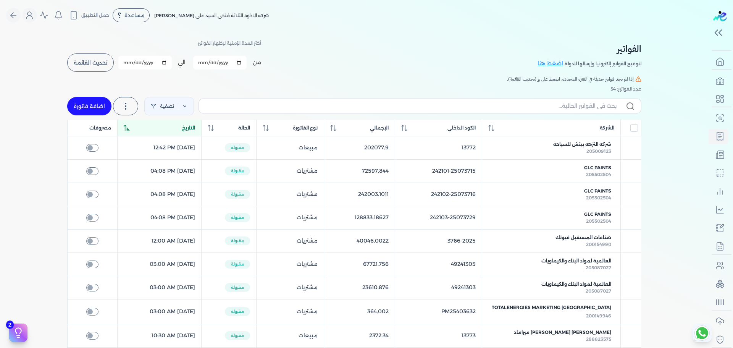
click at [98, 63] on span "تحديث القائمة" at bounding box center [91, 62] width 34 height 5
click at [189, 127] on div "التاريخ" at bounding box center [160, 127] width 72 height 7
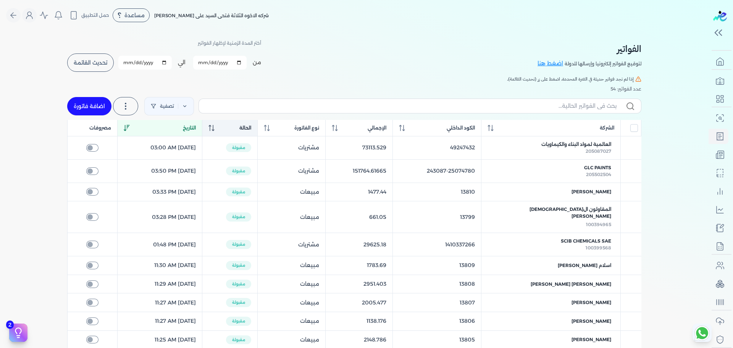
click at [257, 123] on th "الحالة" at bounding box center [229, 128] width 55 height 16
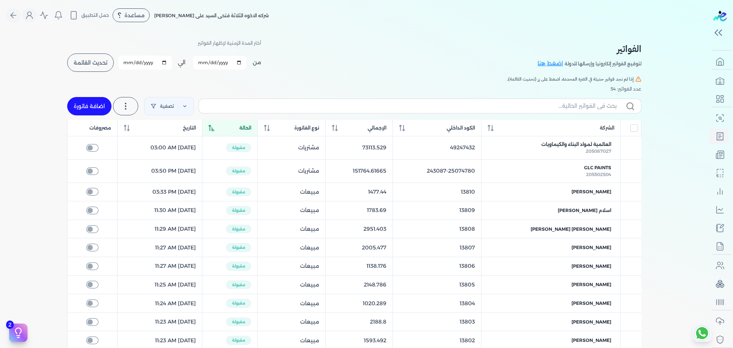
click at [257, 123] on th "الحالة" at bounding box center [229, 128] width 55 height 16
click at [98, 66] on button "تحديث القائمة" at bounding box center [90, 62] width 47 height 18
click at [351, 74] on div "الفواتير لتوقيع الفواتير إلكترونيا وإرسالها للدولة اضغط هنا أختر المدة الزمنية …" at bounding box center [354, 296] width 586 height 531
click at [100, 60] on span "تحديث القائمة" at bounding box center [91, 62] width 34 height 5
click at [90, 65] on span "تحديث القائمة" at bounding box center [91, 62] width 34 height 5
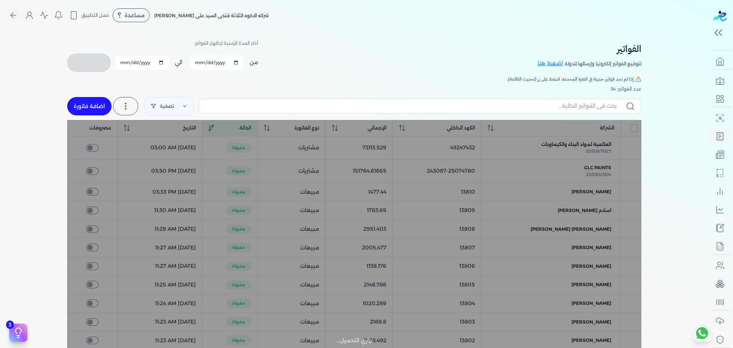
checkbox input "false"
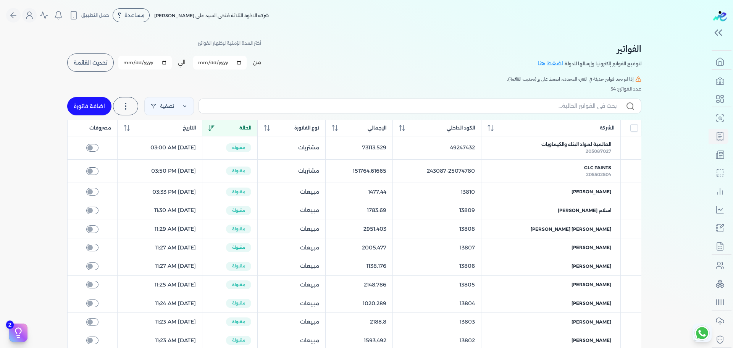
click at [158, 78] on h5 "إذا لم تجد فواتير حديثة في الفترة المحددة، اضغط على زر (تحديث القائمة)." at bounding box center [354, 79] width 574 height 7
click at [99, 108] on link "اضافة فاتورة" at bounding box center [89, 106] width 44 height 18
select select "EGP"
select select "B"
select select "EGS"
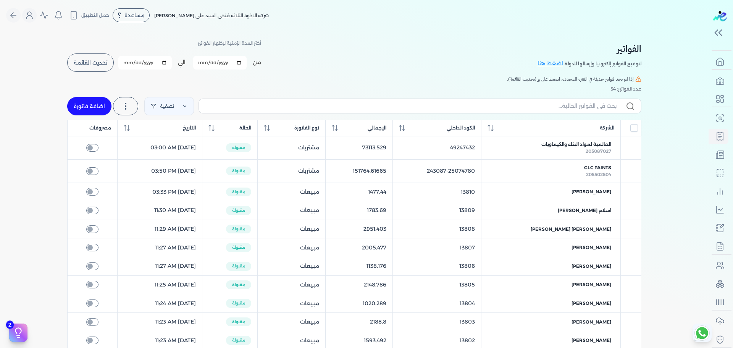
select select "EGP"
select select "B"
select select "EGS"
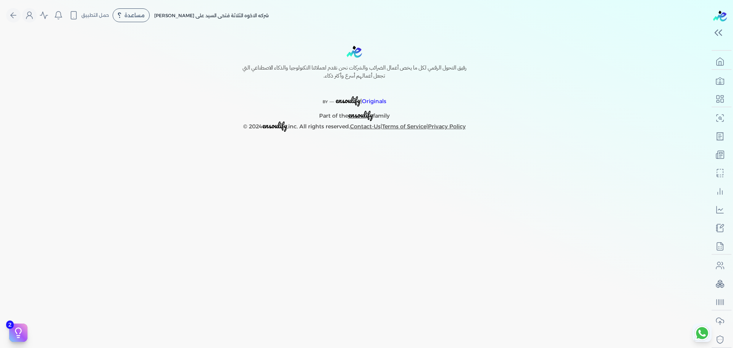
select select "EGP"
select select "B"
select select "EGS"
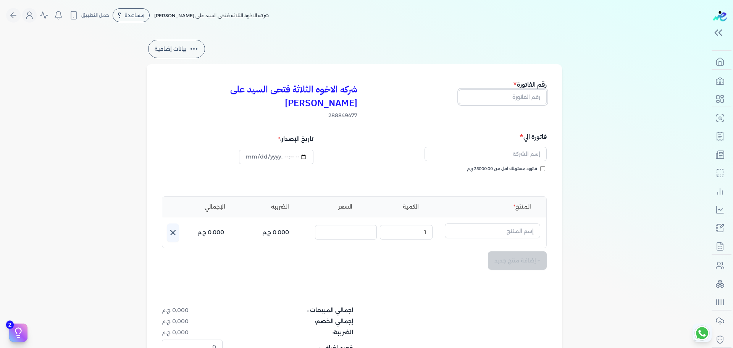
click at [536, 98] on input "text" at bounding box center [503, 96] width 88 height 15
type input "888768"
click at [527, 147] on input "text" at bounding box center [486, 154] width 122 height 15
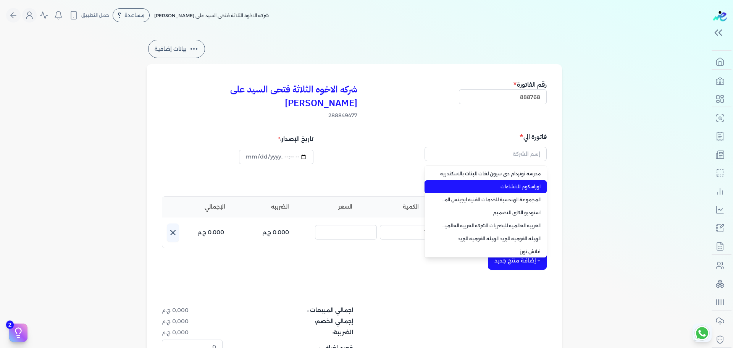
click at [521, 183] on span "اوراسكوم للانشاءات" at bounding box center [490, 186] width 101 height 7
type input "اوراسكوم للانشاءات"
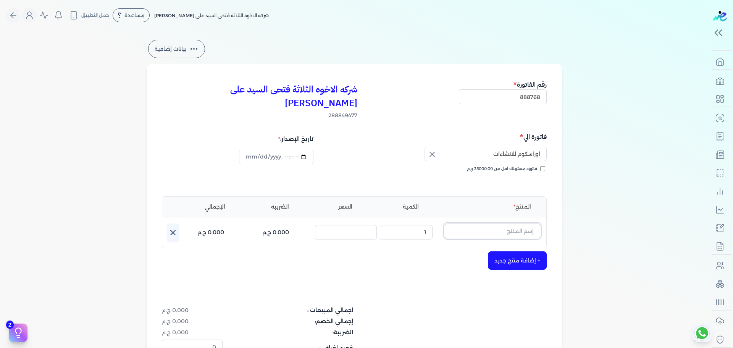
click at [488, 223] on input "text" at bounding box center [492, 230] width 95 height 15
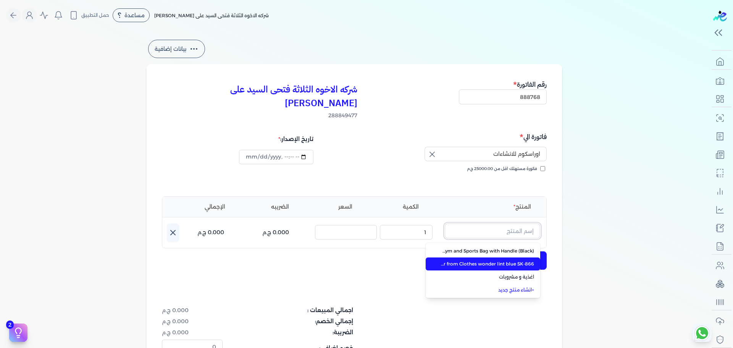
type input "[DATE]T13:37:38"
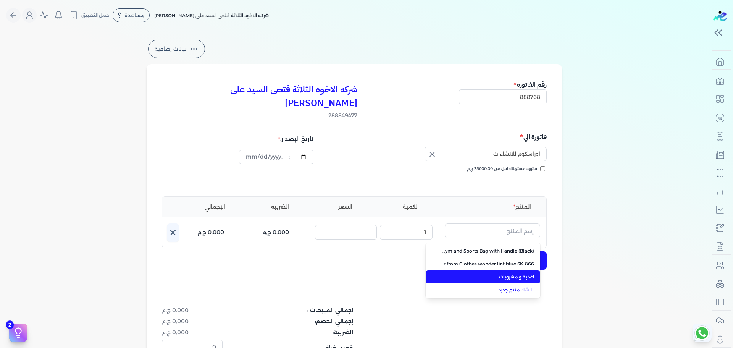
click at [494, 273] on span "اغذية و مشروبات" at bounding box center [487, 276] width 93 height 7
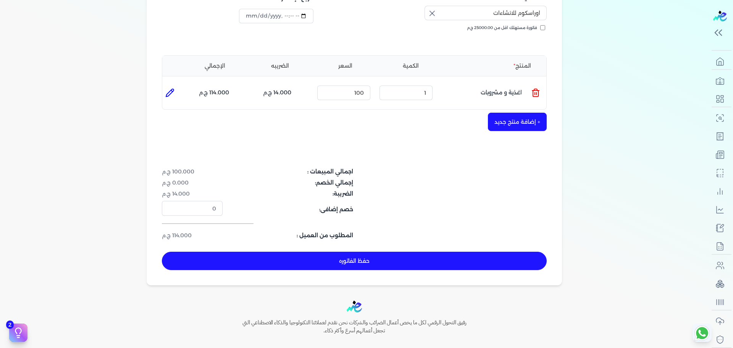
scroll to position [142, 0]
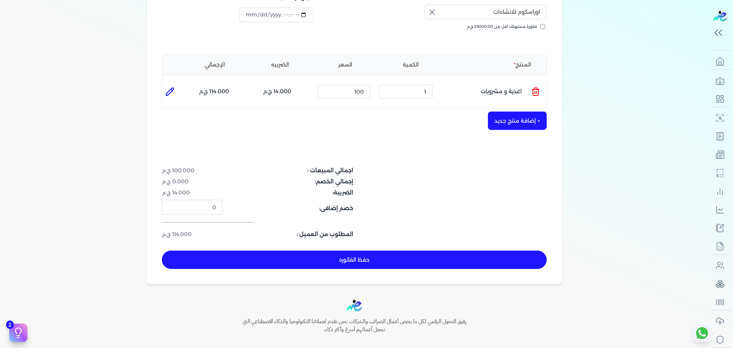
click at [246, 250] on button "حفظ الفاتوره" at bounding box center [354, 259] width 385 height 18
type input "[DATE]"
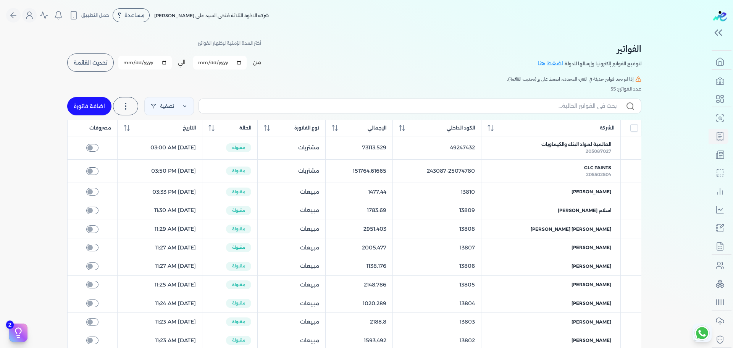
click at [82, 62] on span "تحديث القائمة" at bounding box center [91, 62] width 34 height 5
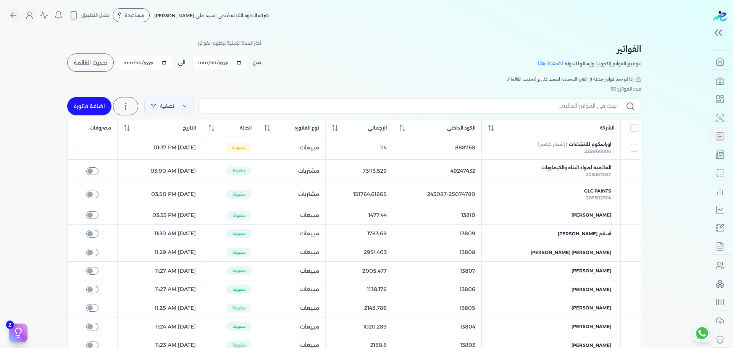
click at [91, 61] on span "تحديث القائمة" at bounding box center [91, 62] width 34 height 5
click at [100, 58] on button "تحديث القائمة" at bounding box center [90, 62] width 47 height 18
checkbox input "false"
click at [196, 126] on div "التاريخ" at bounding box center [160, 127] width 72 height 7
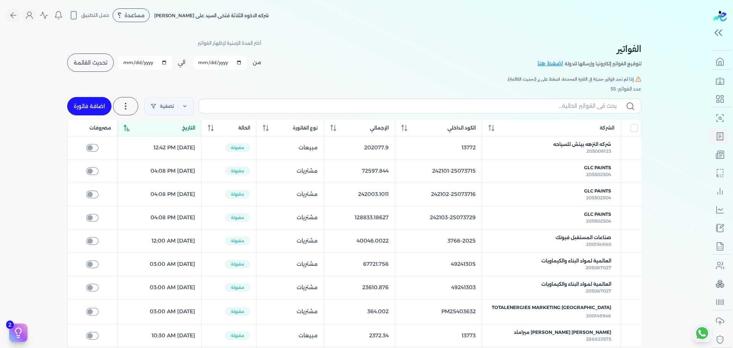
click at [195, 126] on div "التاريخ" at bounding box center [160, 127] width 72 height 7
